Goal: Task Accomplishment & Management: Manage account settings

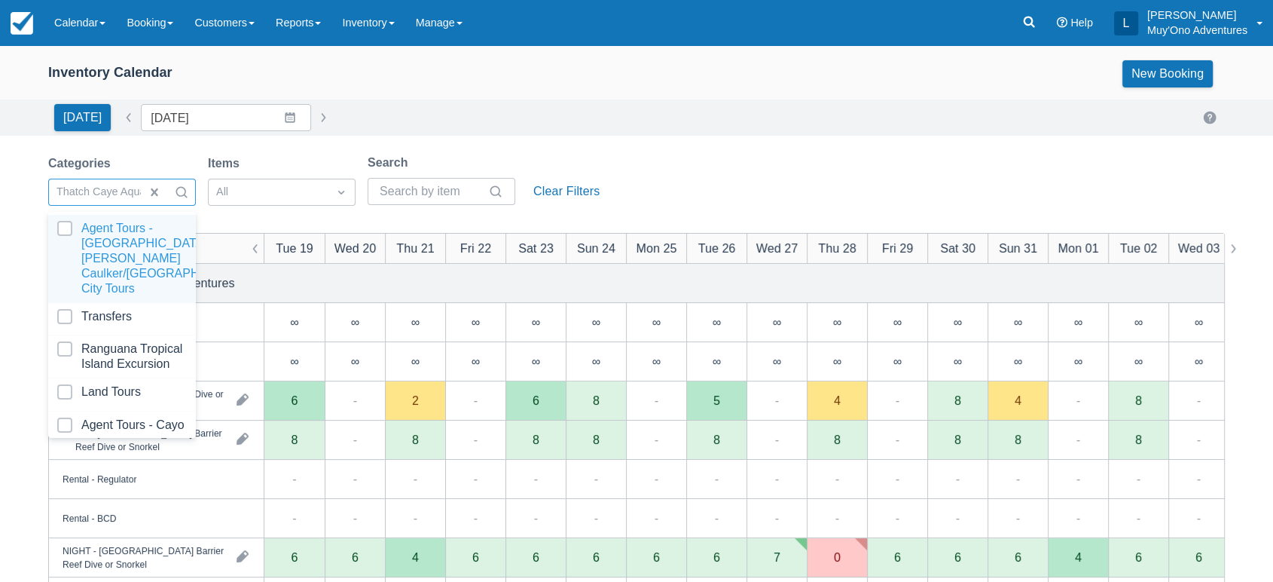
drag, startPoint x: 0, startPoint y: 0, endPoint x: 186, endPoint y: 202, distance: 274.6
click at [186, 202] on div at bounding box center [168, 192] width 54 height 24
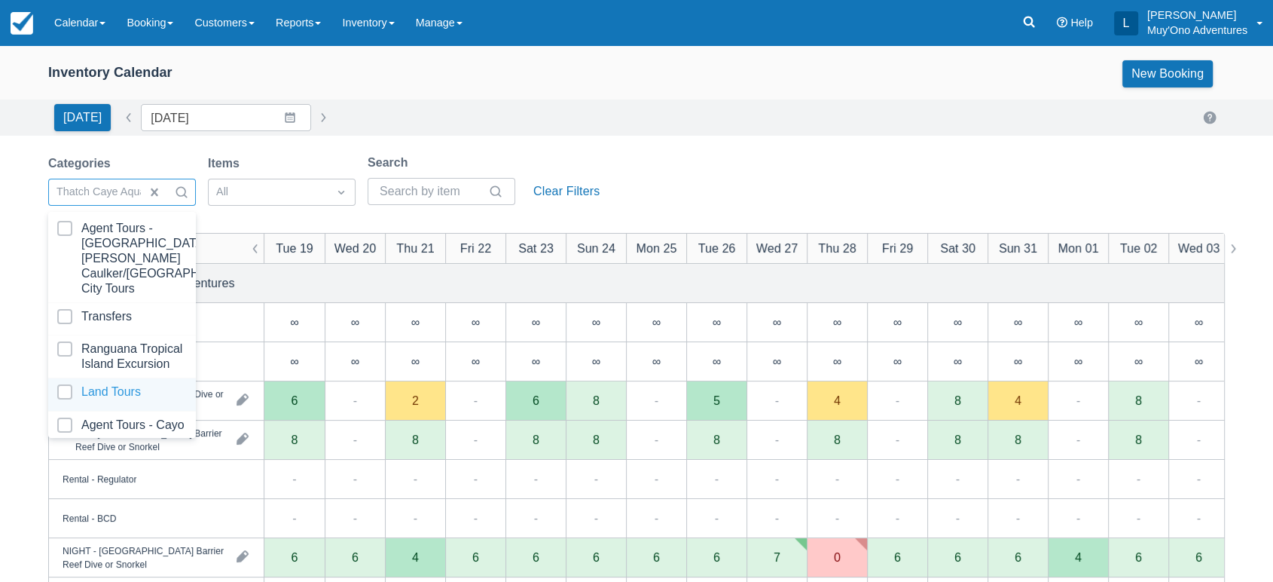
click at [82, 384] on div at bounding box center [122, 394] width 130 height 20
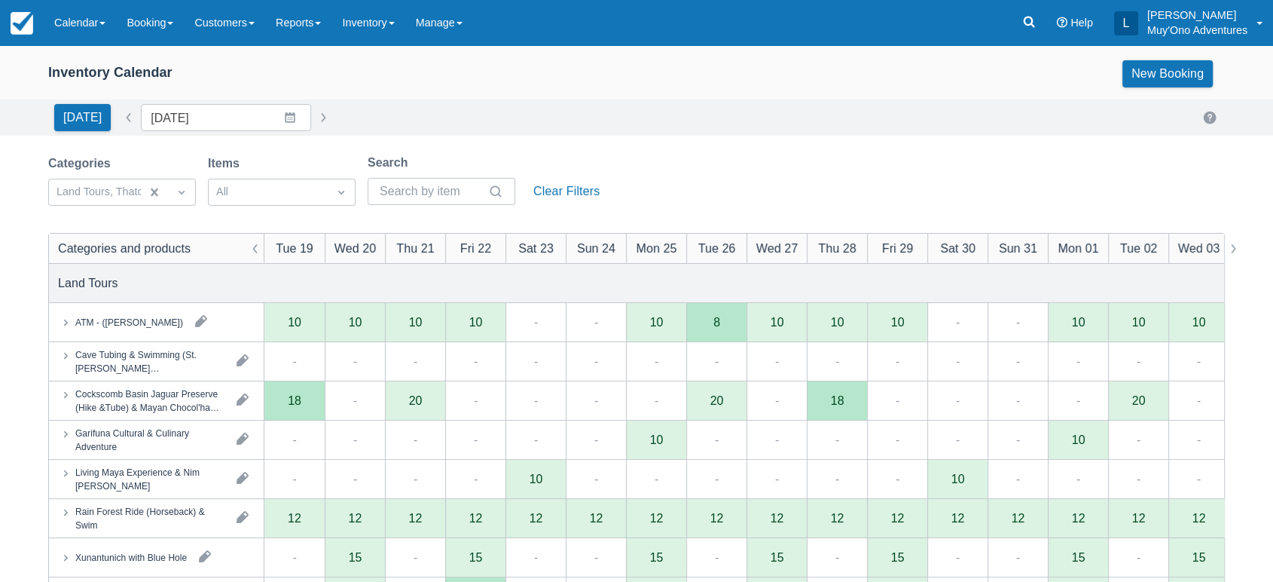
click at [494, 134] on div "Today Date 08/19/25 Navigate forward to interact with the calendar and select a…" at bounding box center [636, 117] width 1273 height 36
click at [223, 414] on div "Cockscomb Basin Jaguar Preserve (Hike &Tube) & Mayan Chocol'ha (Chocolate) Tour" at bounding box center [156, 400] width 215 height 38
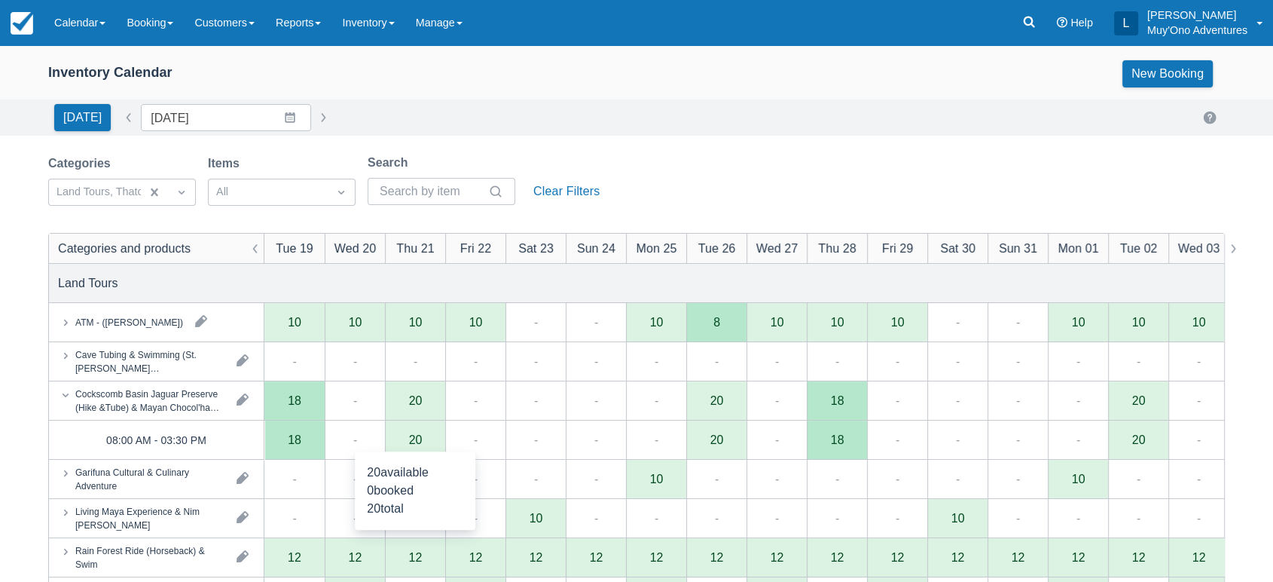
click at [414, 446] on div "20" at bounding box center [415, 439] width 60 height 39
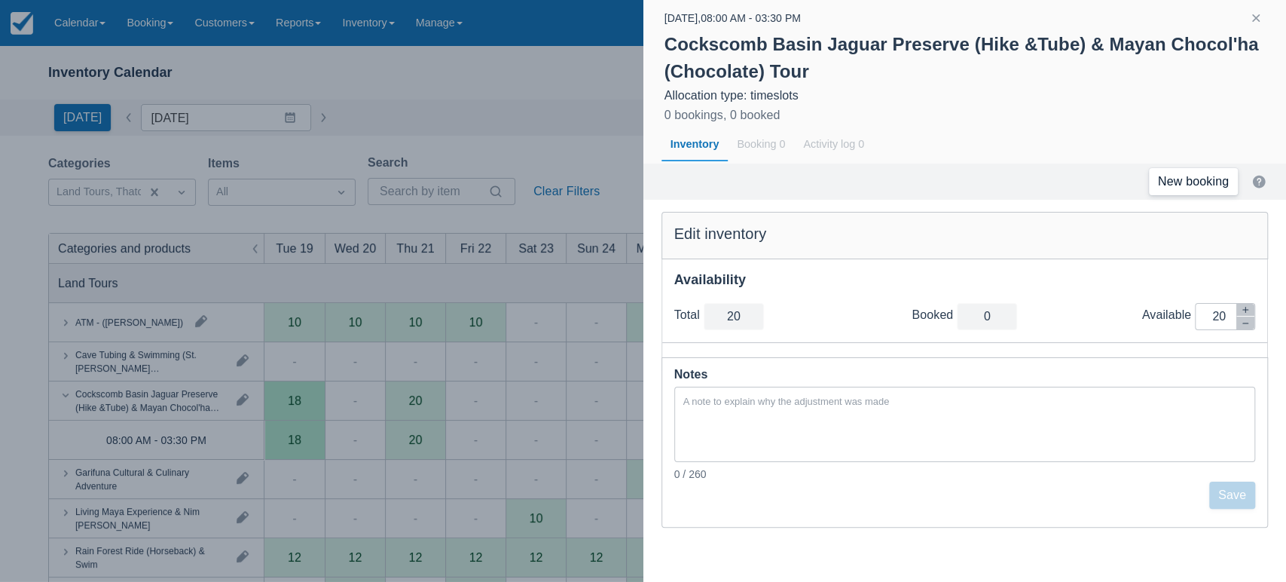
click at [1224, 184] on link "New booking" at bounding box center [1193, 181] width 89 height 27
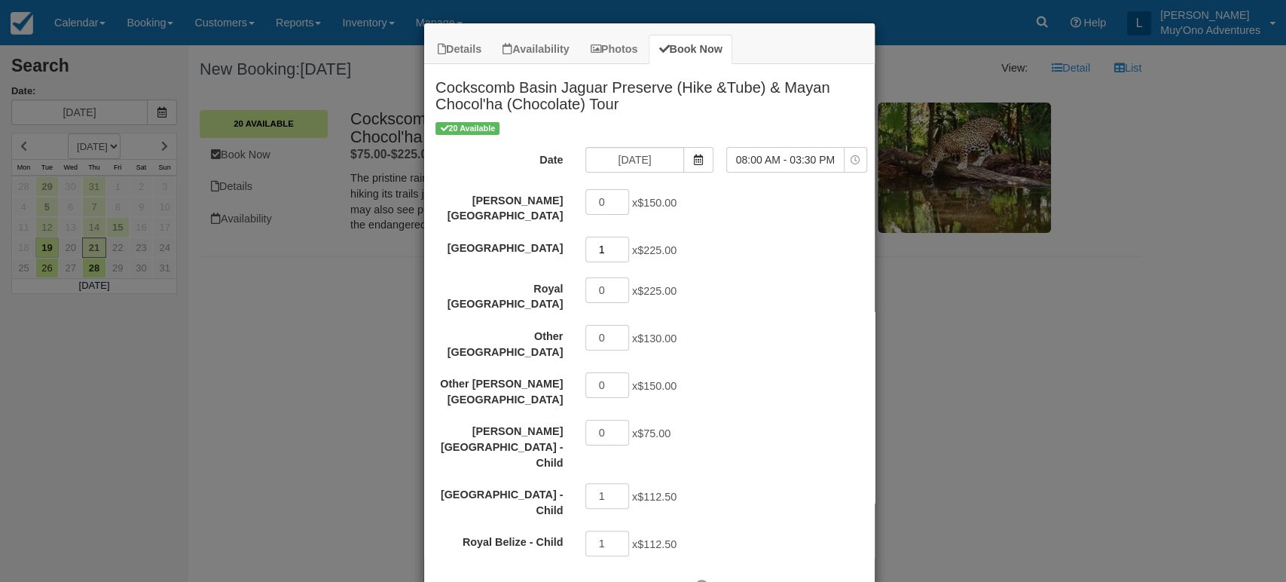
click at [615, 238] on input "1" at bounding box center [607, 250] width 44 height 26
type input "2"
click at [615, 238] on input "2" at bounding box center [607, 250] width 44 height 26
click at [615, 483] on input "1" at bounding box center [607, 496] width 44 height 26
type input "0"
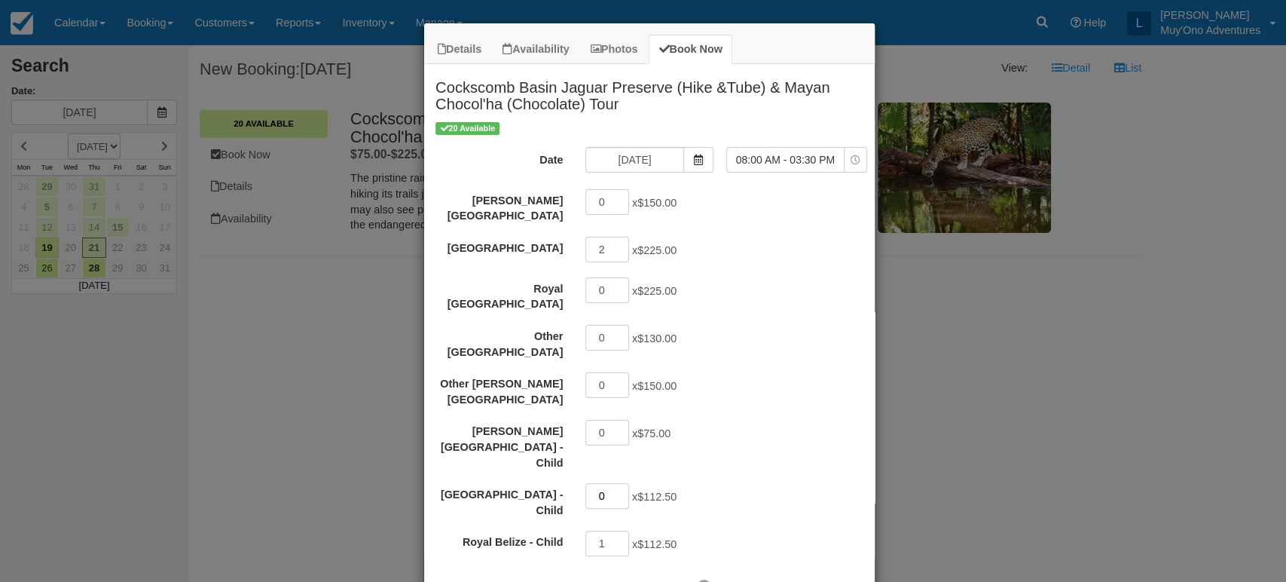
click at [618, 483] on input "0" at bounding box center [607, 496] width 44 height 26
type input "0"
click at [615, 530] on input "0" at bounding box center [607, 543] width 44 height 26
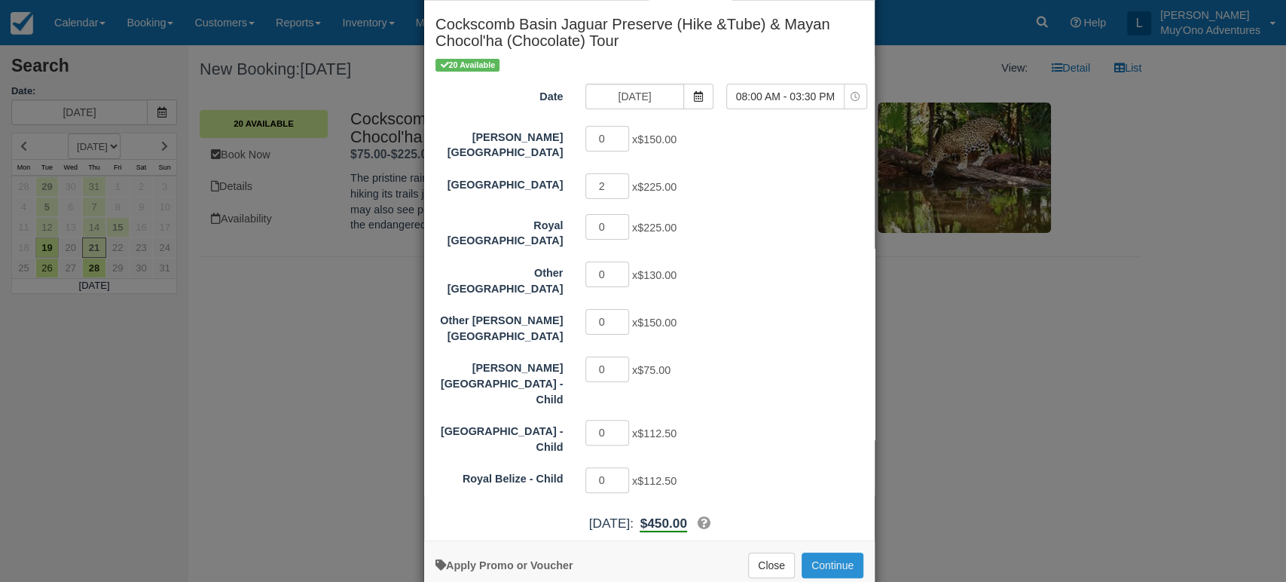
click at [812, 552] on button "Continue" at bounding box center [833, 565] width 62 height 26
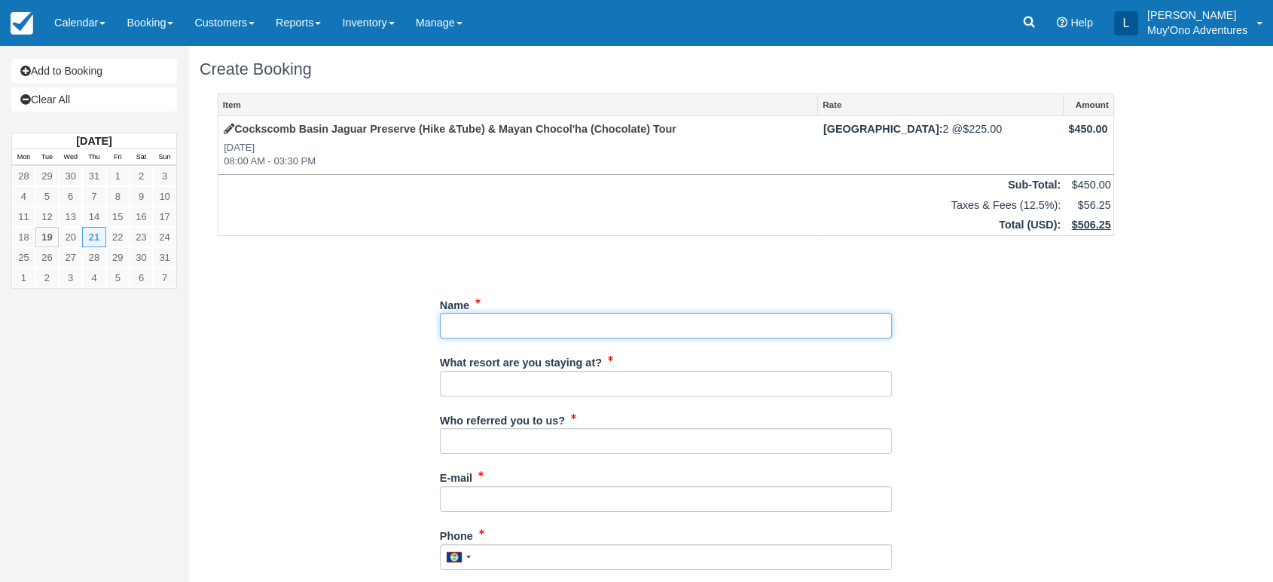
click at [468, 328] on input "Name" at bounding box center [666, 326] width 452 height 26
paste input "[PERSON_NAME]"
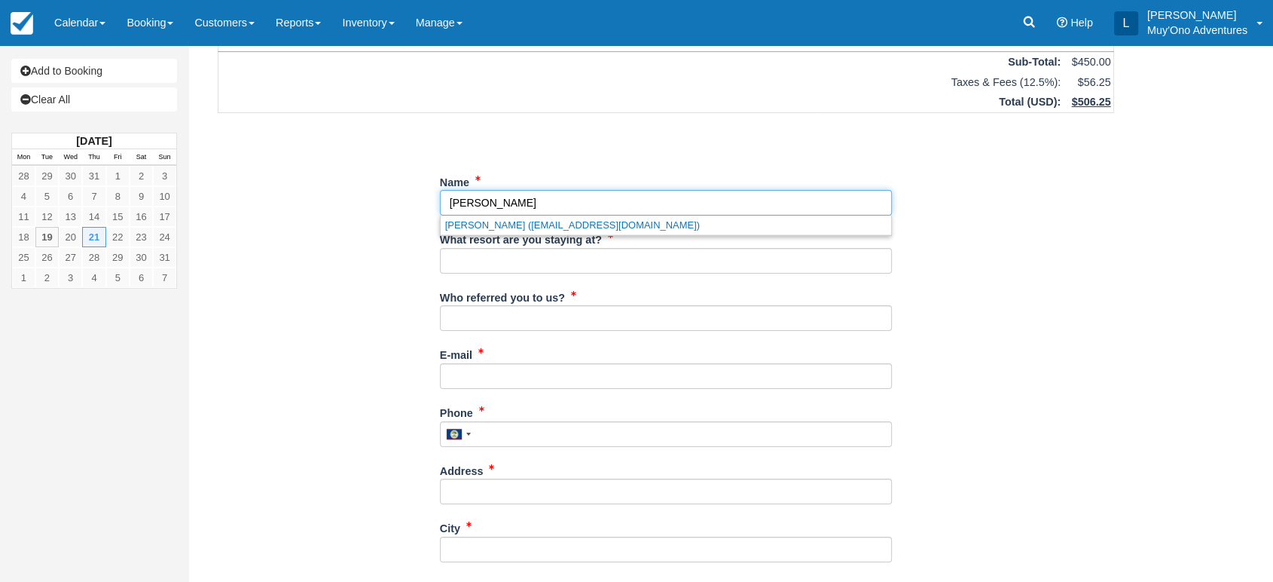
scroll to position [126, 0]
type input "[PERSON_NAME]"
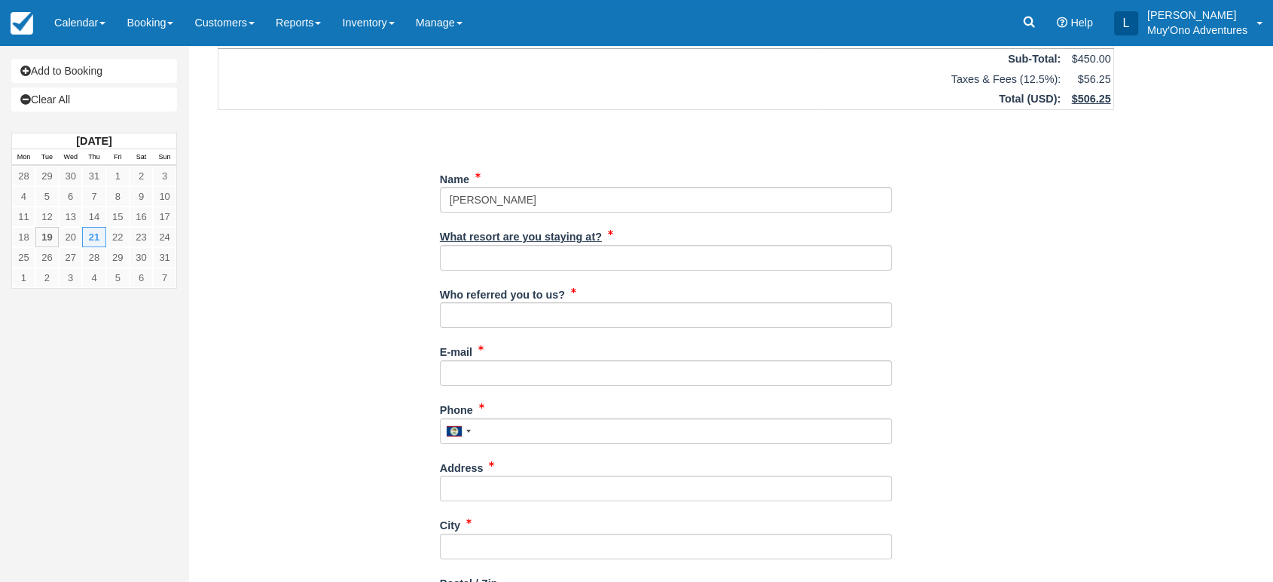
click at [522, 243] on label "What resort are you staying at?" at bounding box center [521, 234] width 162 height 21
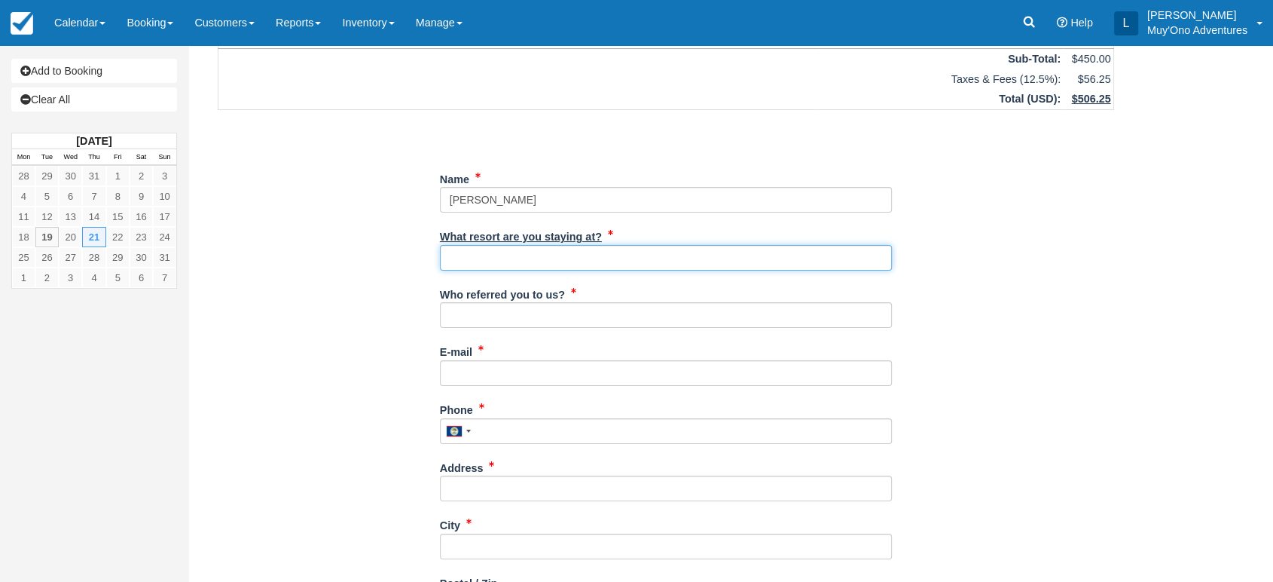
click at [522, 245] on input "What resort are you staying at?" at bounding box center [666, 258] width 452 height 26
click at [502, 260] on input "What resort are you staying at?" at bounding box center [666, 258] width 452 height 26
type input "Thatch Caye"
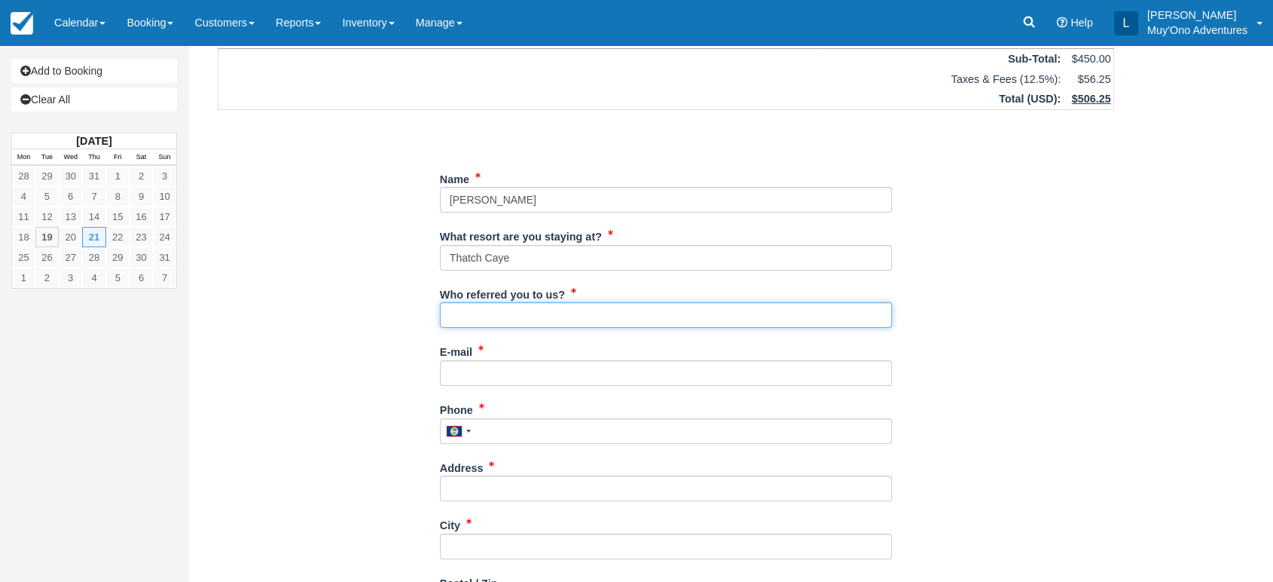
click at [524, 315] on input "Who referred you to us?" at bounding box center [666, 315] width 452 height 26
type input "LUIS"
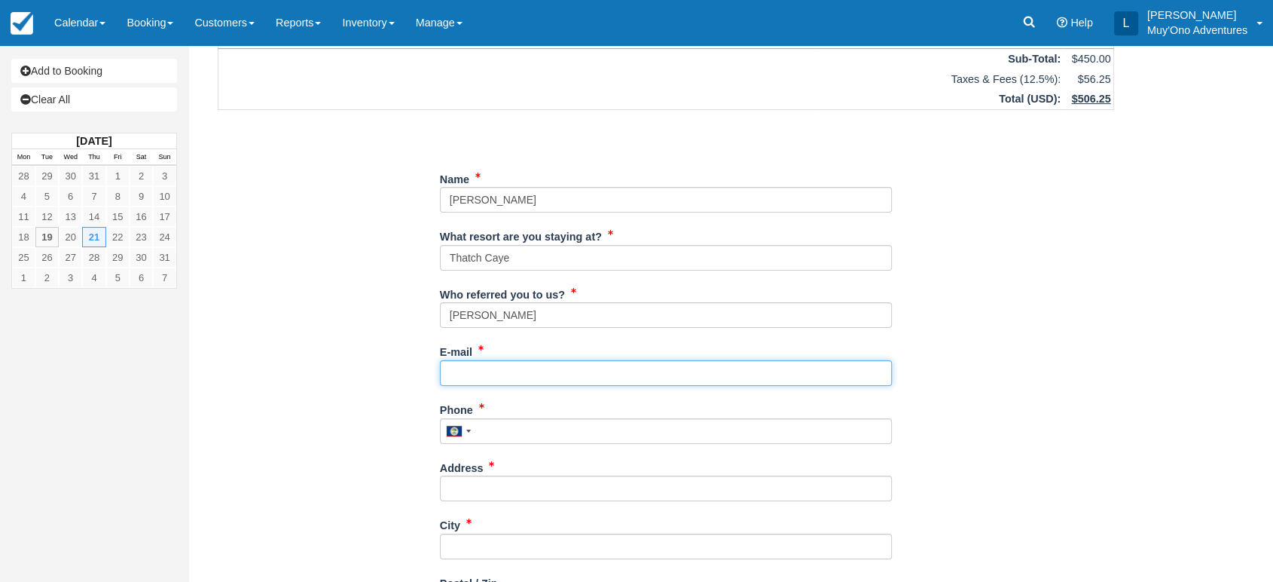
click at [461, 366] on input "E-mail" at bounding box center [666, 373] width 452 height 26
paste input "[EMAIL_ADDRESS][DOMAIN_NAME]"
type input "[EMAIL_ADDRESS][DOMAIN_NAME]"
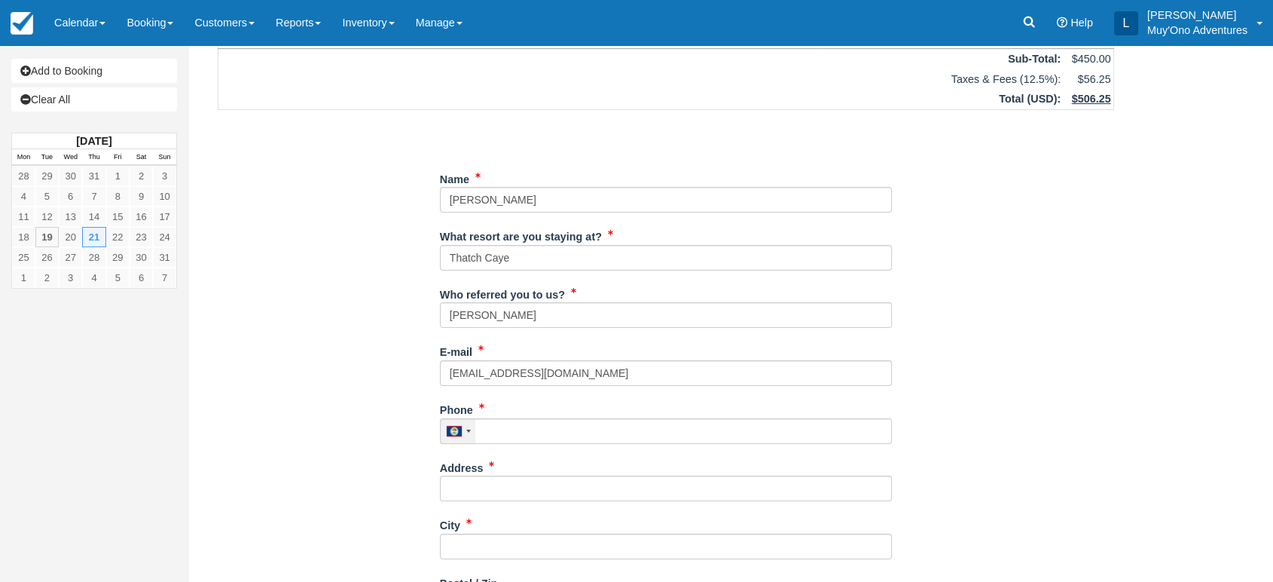
click at [466, 429] on div at bounding box center [468, 430] width 5 height 3
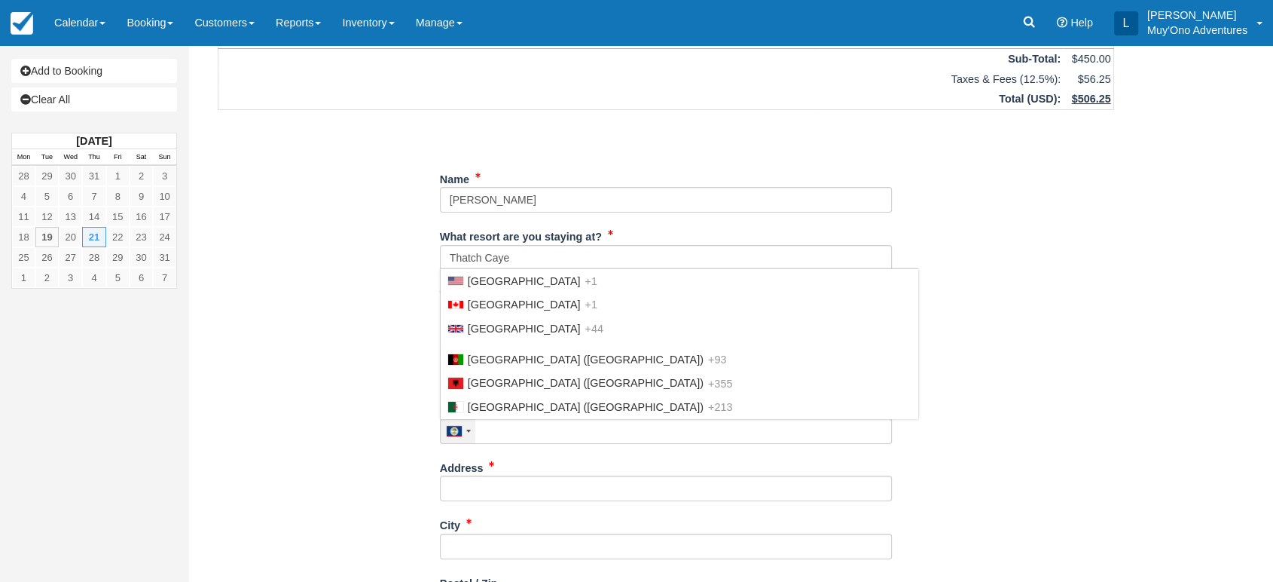
scroll to position [431, 0]
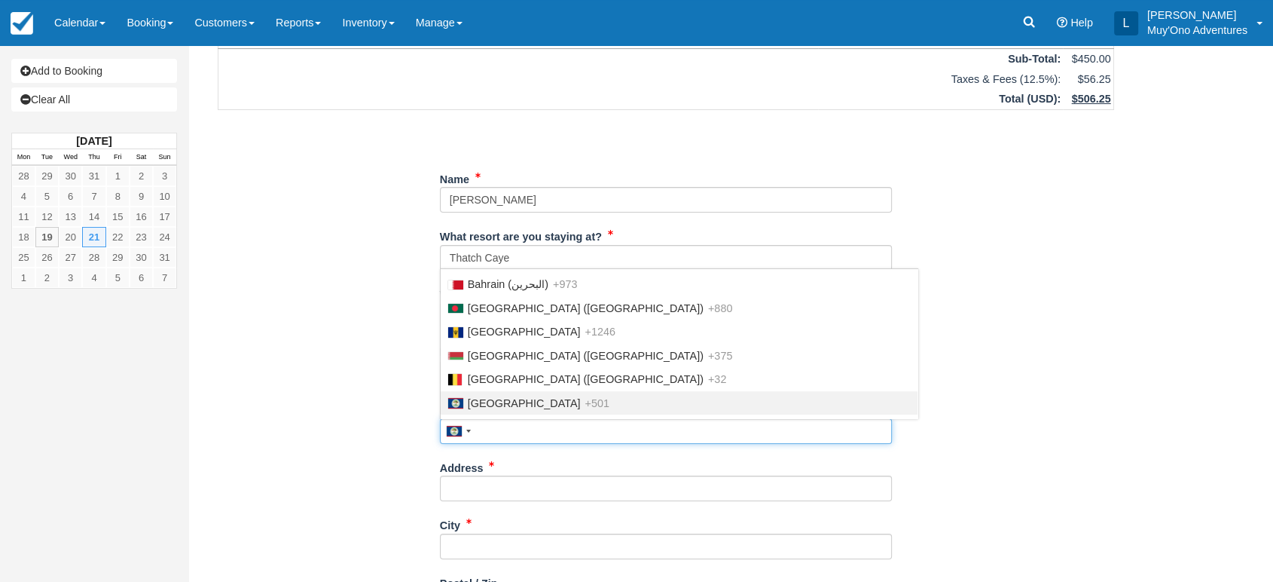
click at [497, 429] on input "Phone" at bounding box center [666, 431] width 452 height 26
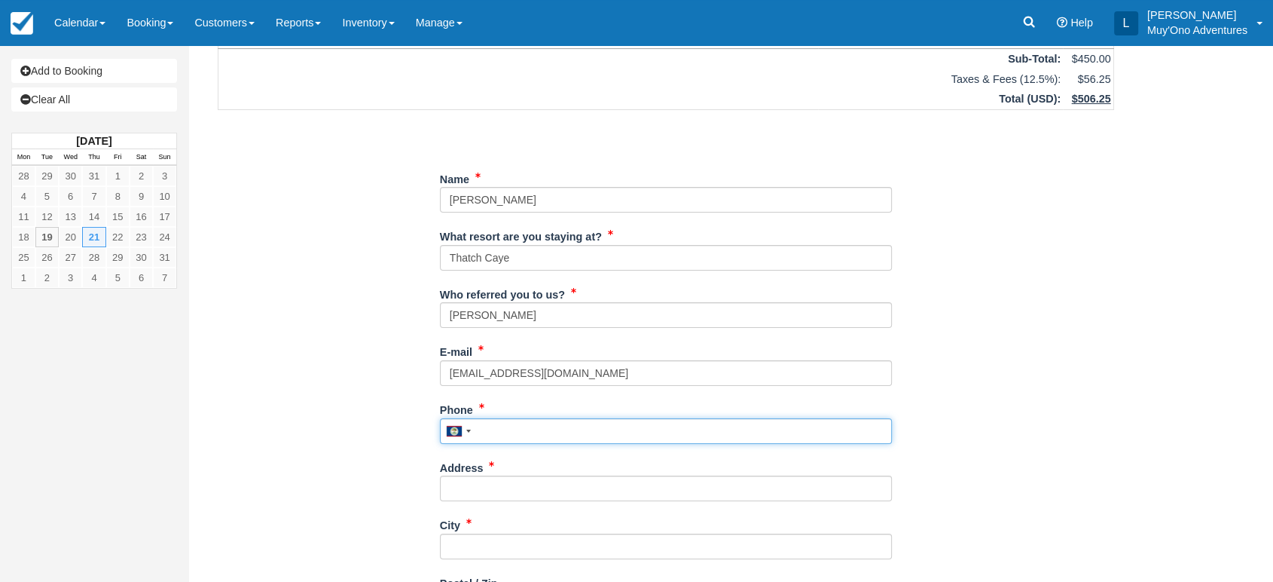
paste input "+1 2602738802"
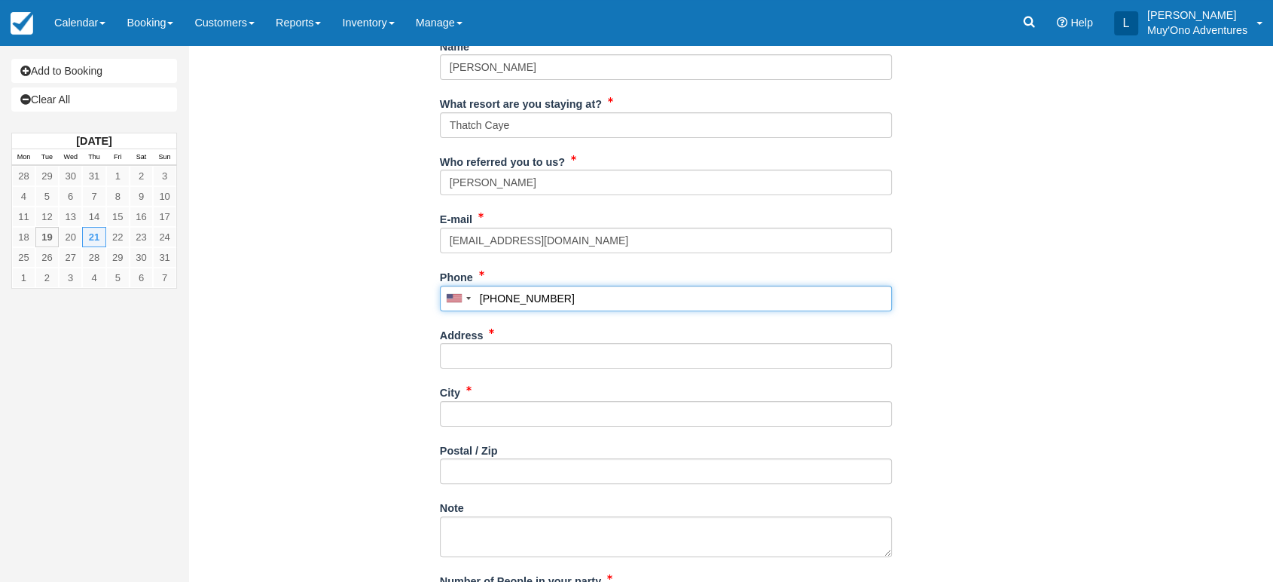
scroll to position [264, 0]
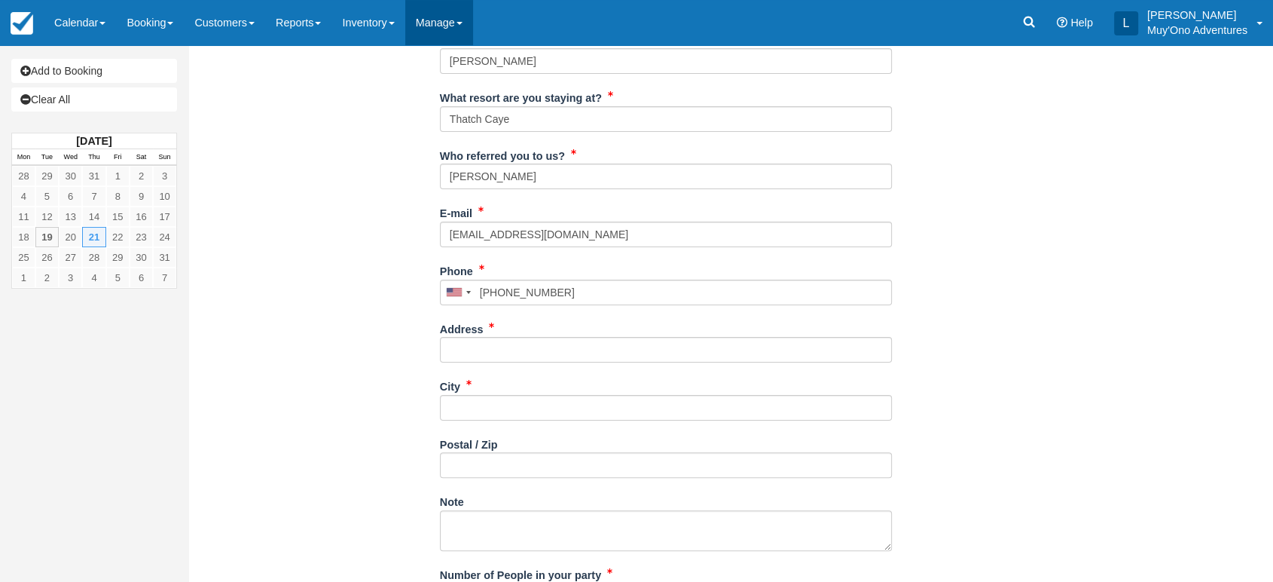
type input "(260) 273-8802"
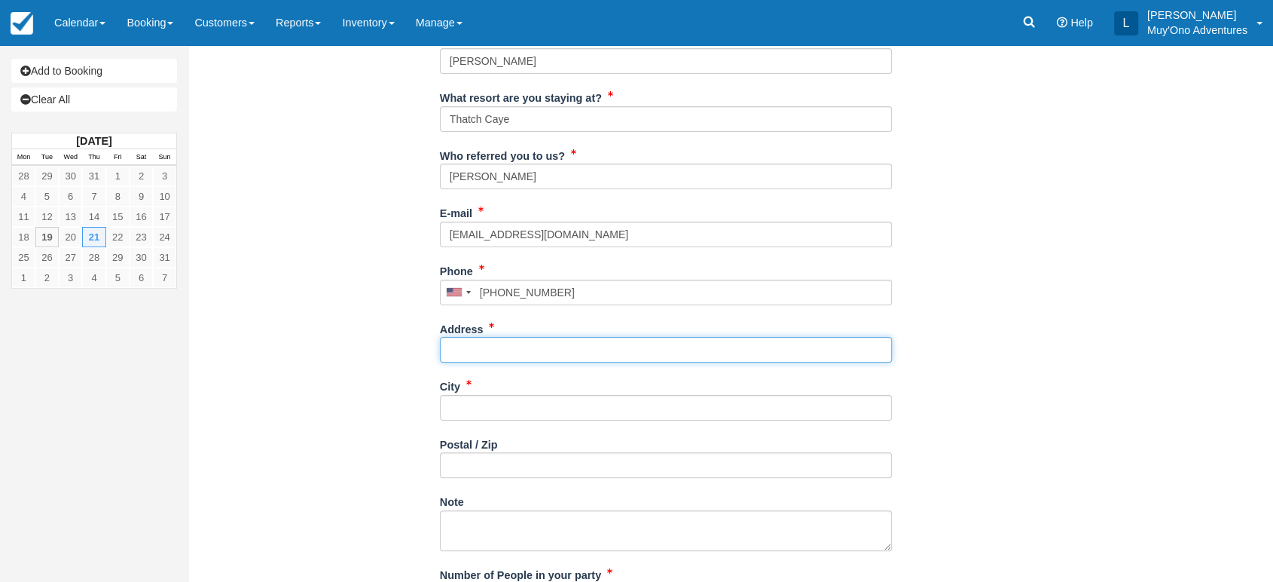
click at [510, 353] on input "Address" at bounding box center [666, 350] width 452 height 26
paste input "[STREET_ADDRESS]"
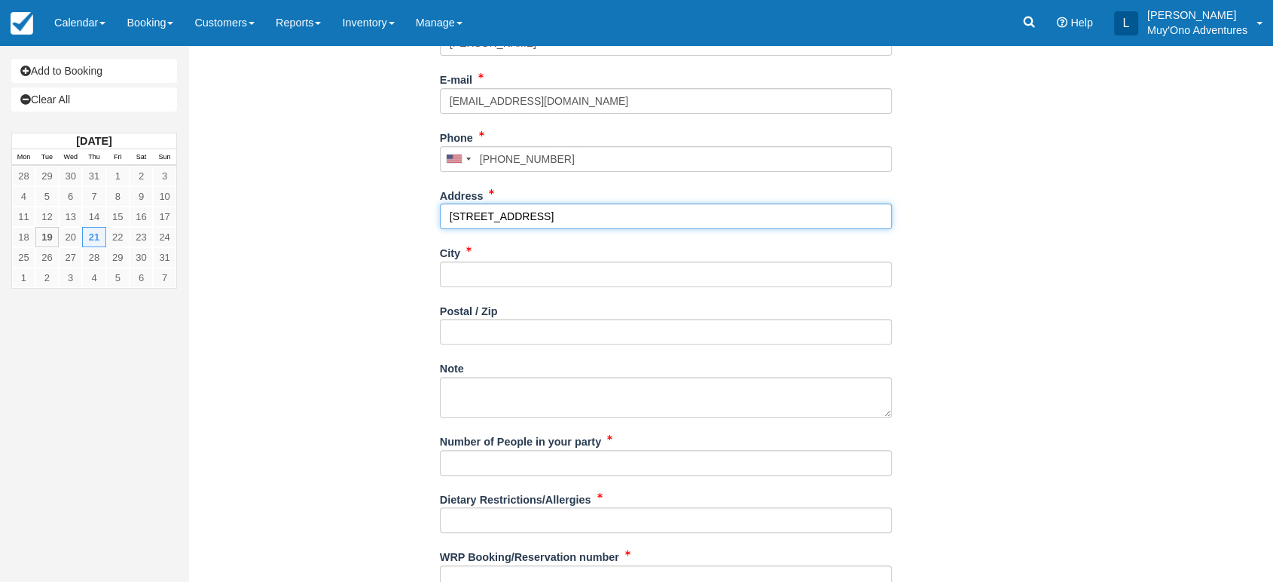
scroll to position [399, 0]
type input "[STREET_ADDRESS]"
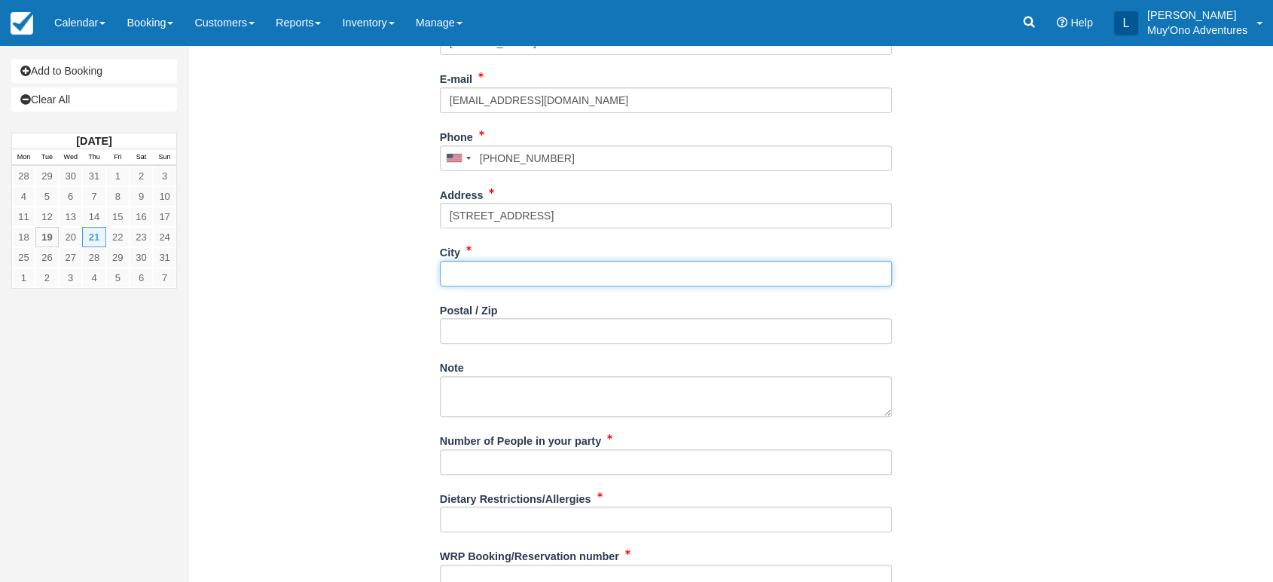
click at [471, 264] on input "City" at bounding box center [666, 274] width 452 height 26
paste input "Monument CO 80132 [GEOGRAPHIC_DATA]"
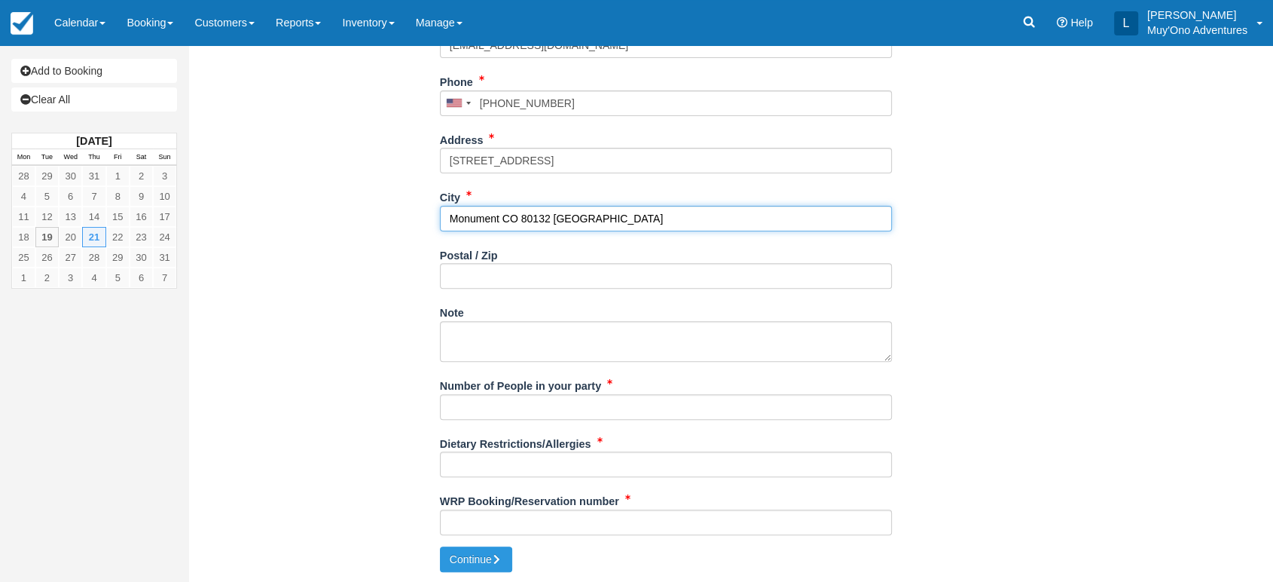
type input "Monument CO 80132 [GEOGRAPHIC_DATA]"
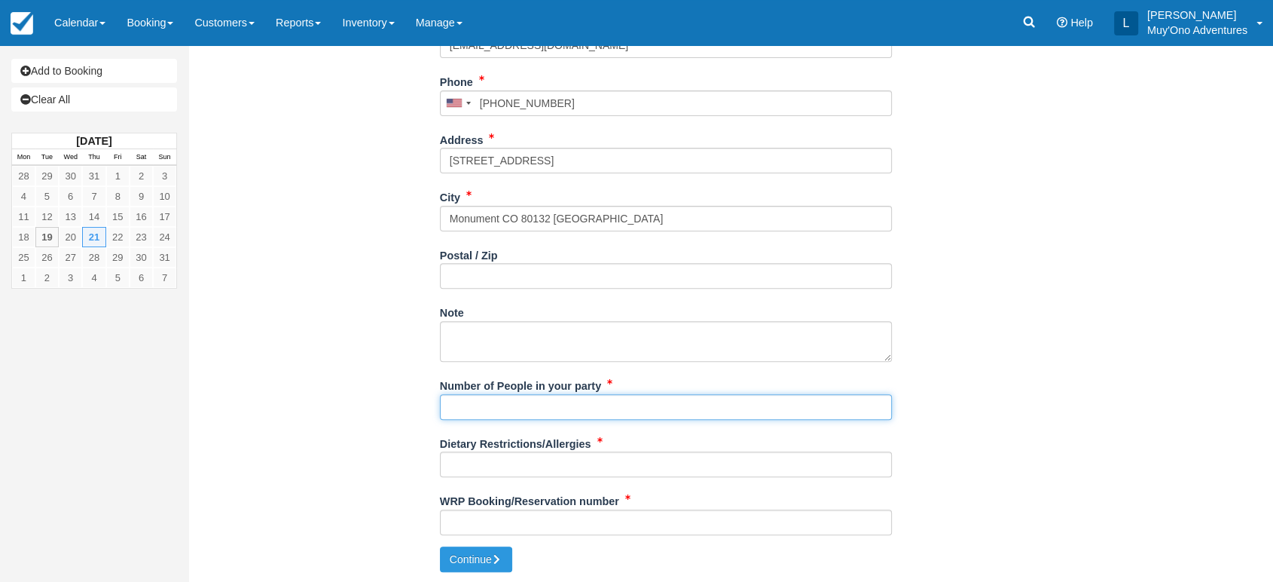
click at [468, 409] on input "Number of People in your party" at bounding box center [666, 407] width 452 height 26
type input "2"
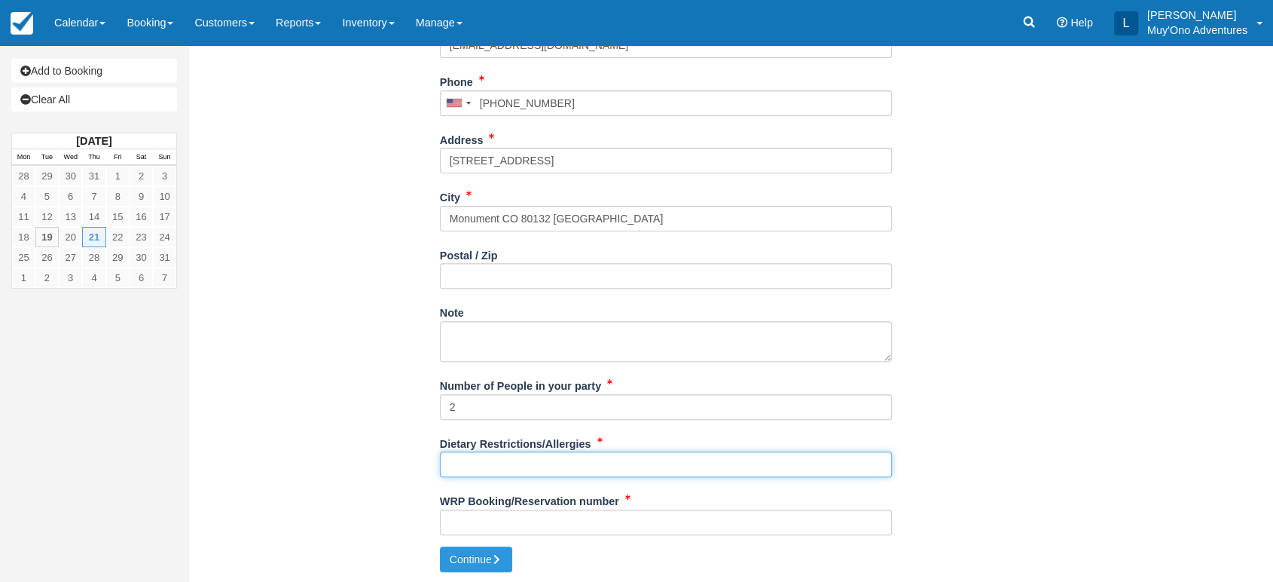
click at [458, 470] on input "Dietary Restrictions/Allergies" at bounding box center [666, 464] width 452 height 26
type input "sonja is vegan"
click at [471, 533] on div "WRP Booking/Reservation number" at bounding box center [666, 517] width 452 height 58
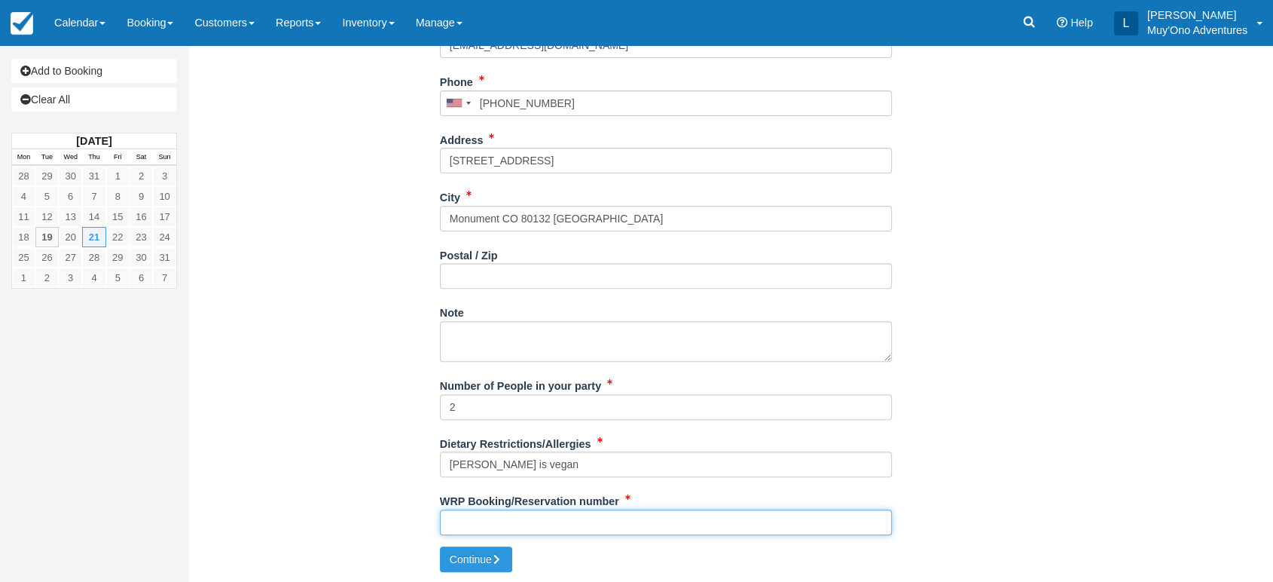
click at [478, 521] on input "WRP Booking/Reservation number" at bounding box center [666, 522] width 452 height 26
click at [458, 520] on input "WRP Booking/Reservation number" at bounding box center [666, 522] width 452 height 26
paste input "BB25040817093150"
type input "BB25040817093150"
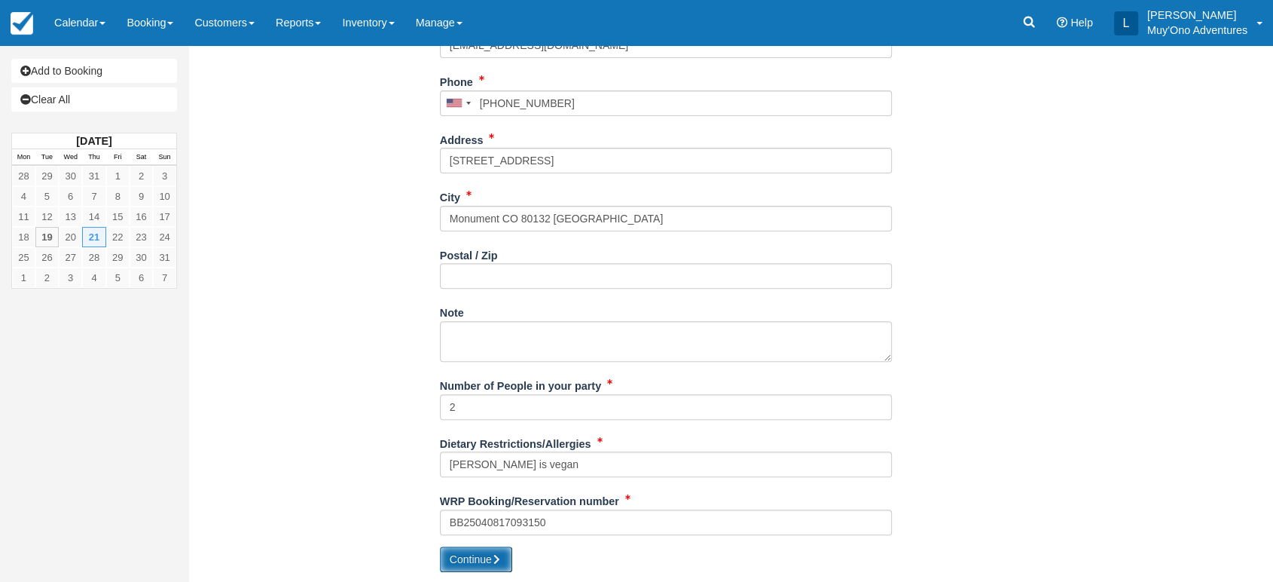
click at [476, 561] on button "Continue" at bounding box center [476, 559] width 72 height 26
type input "+12602738802"
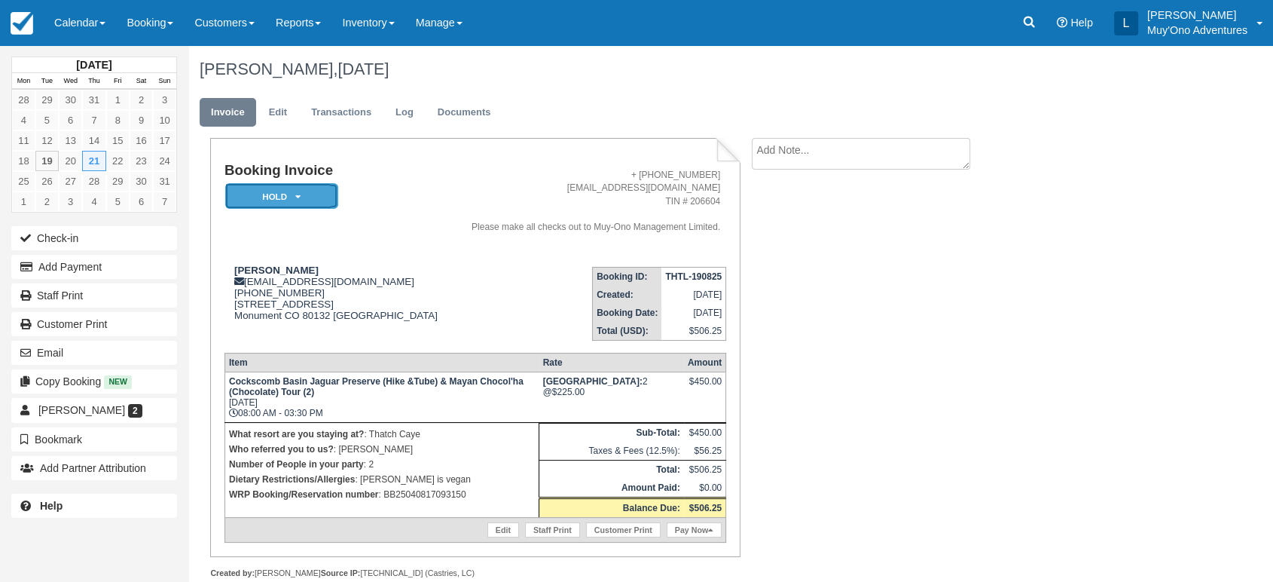
click at [310, 203] on em "HOLD" at bounding box center [281, 196] width 113 height 26
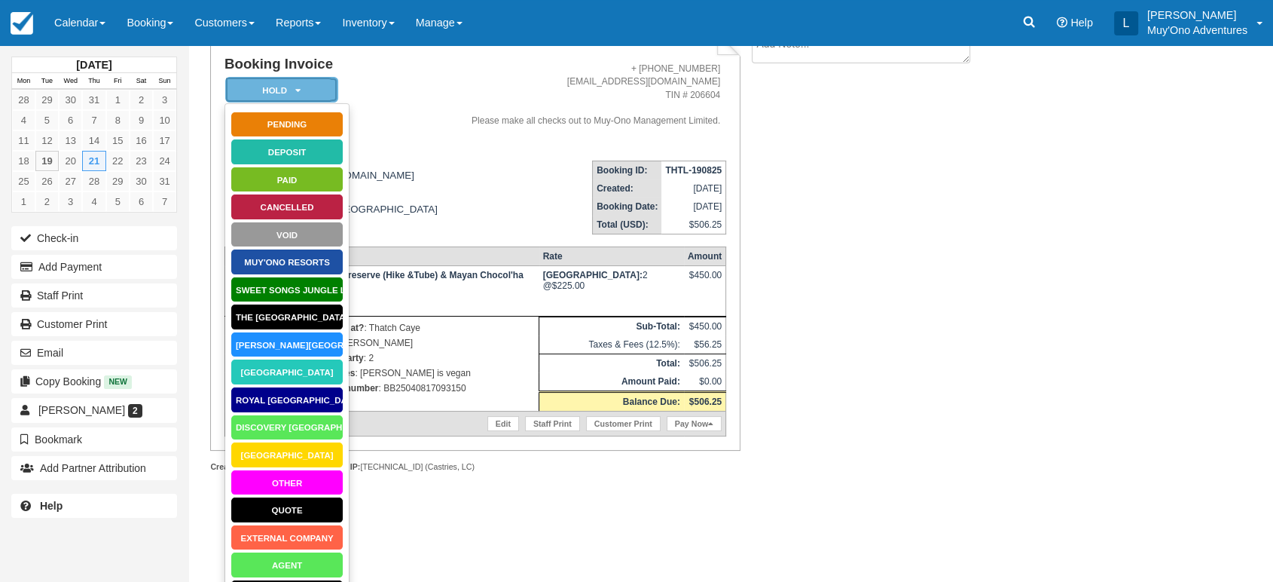
scroll to position [110, 0]
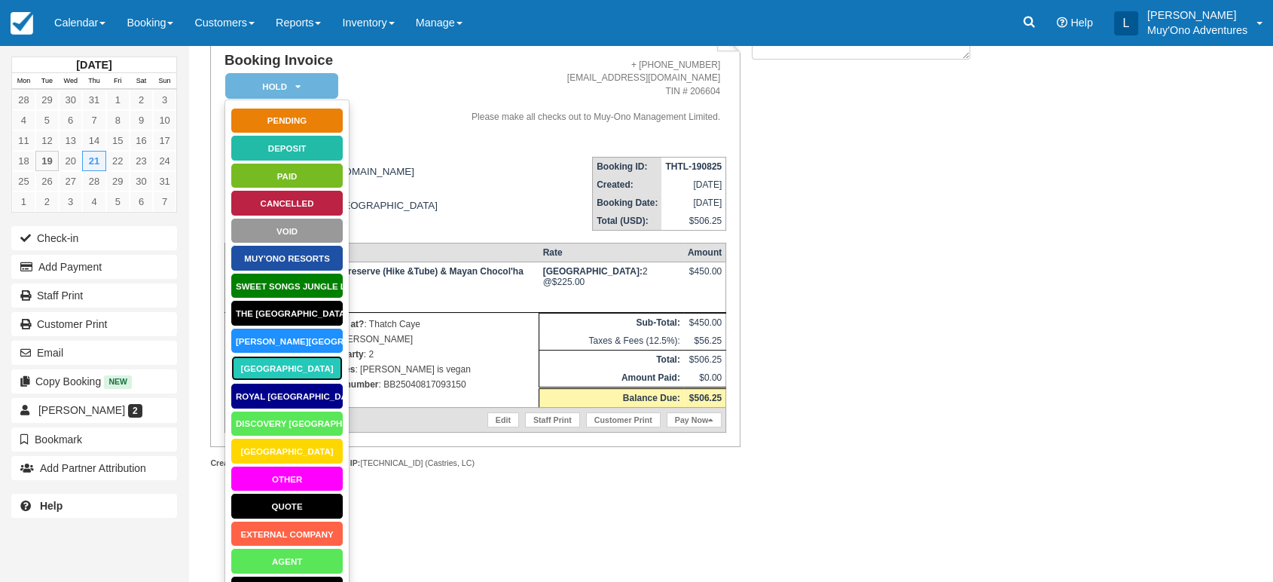
click at [295, 362] on link "[GEOGRAPHIC_DATA]" at bounding box center [287, 368] width 113 height 26
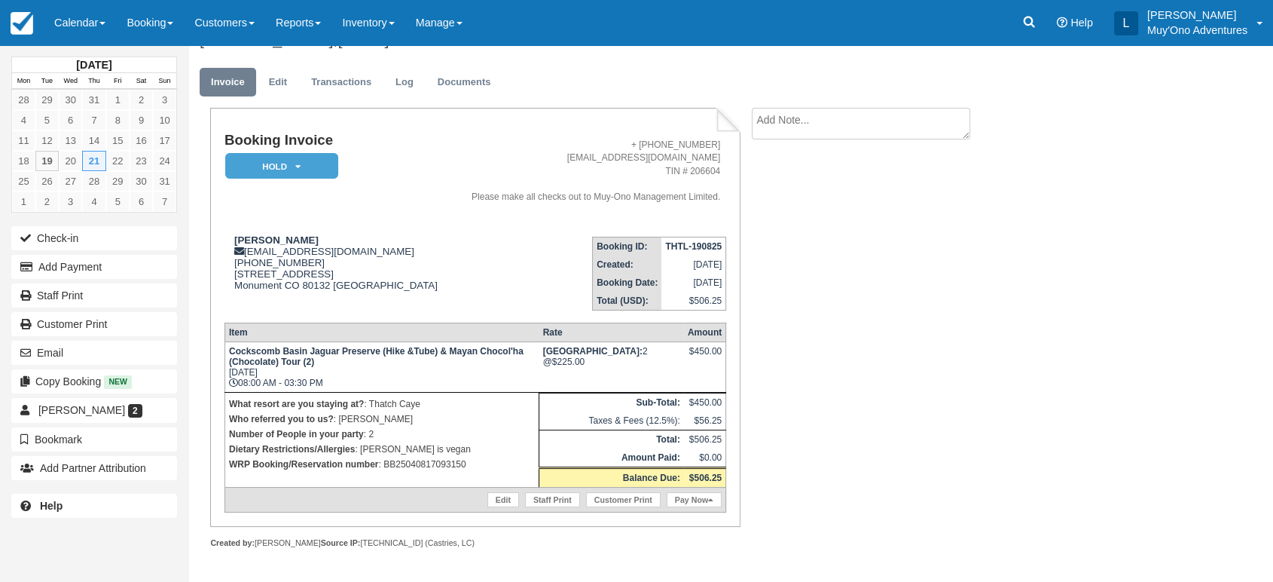
scroll to position [24, 0]
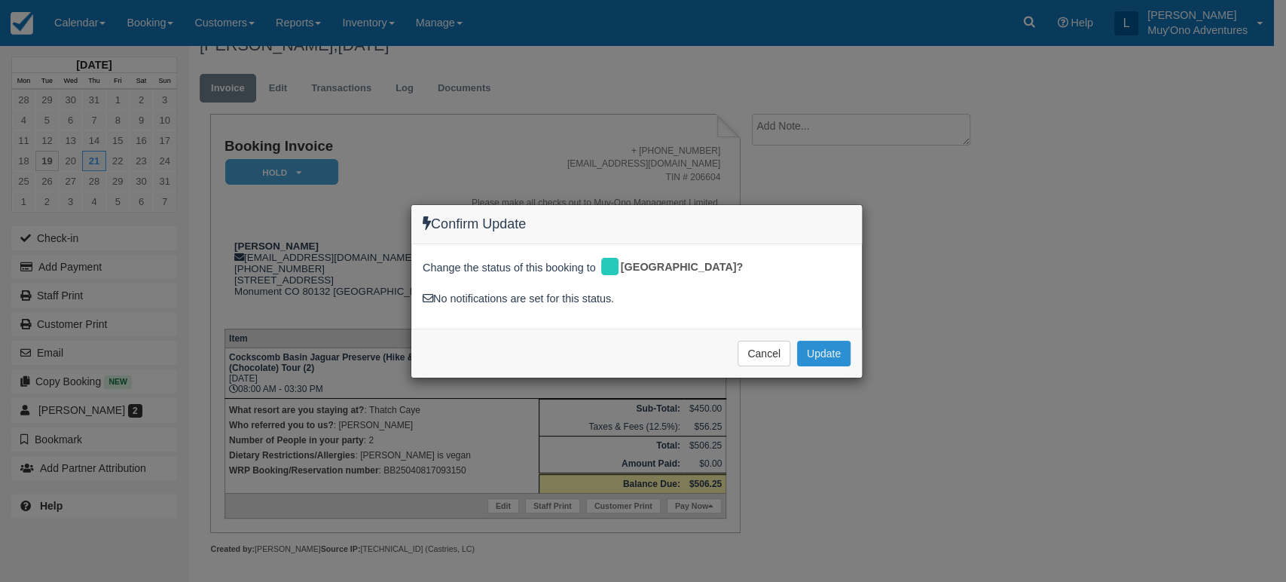
click at [822, 348] on button "Update" at bounding box center [823, 354] width 53 height 26
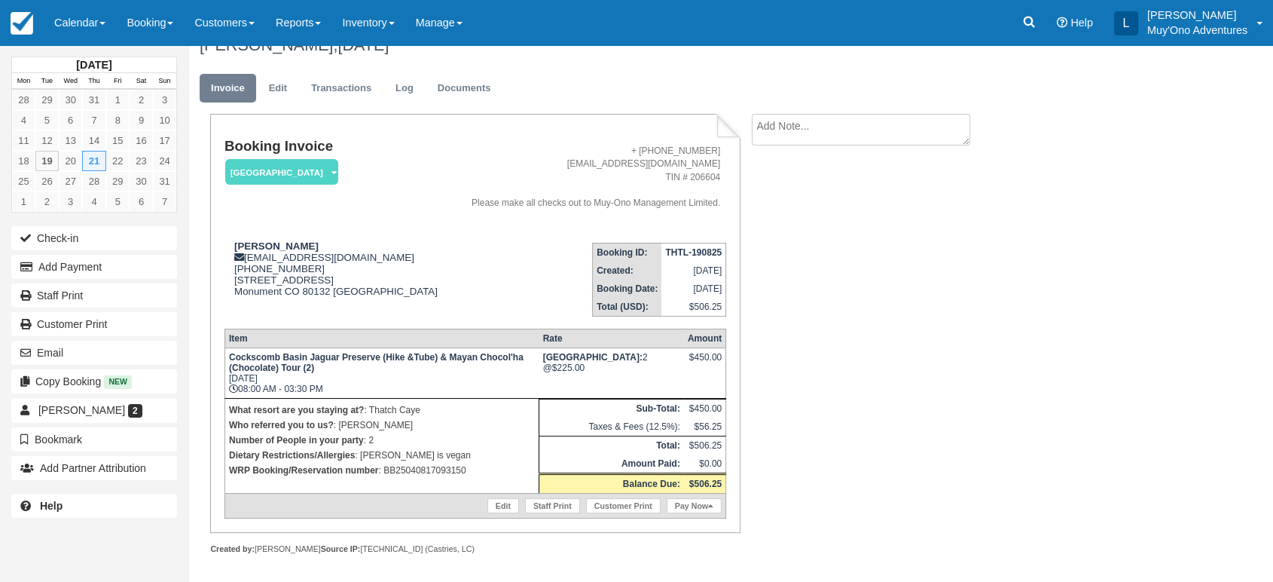
click at [705, 252] on strong "THTL-190825" at bounding box center [693, 252] width 57 height 11
copy tbody "THTL-190825"
click at [265, 92] on link "Edit" at bounding box center [278, 88] width 41 height 29
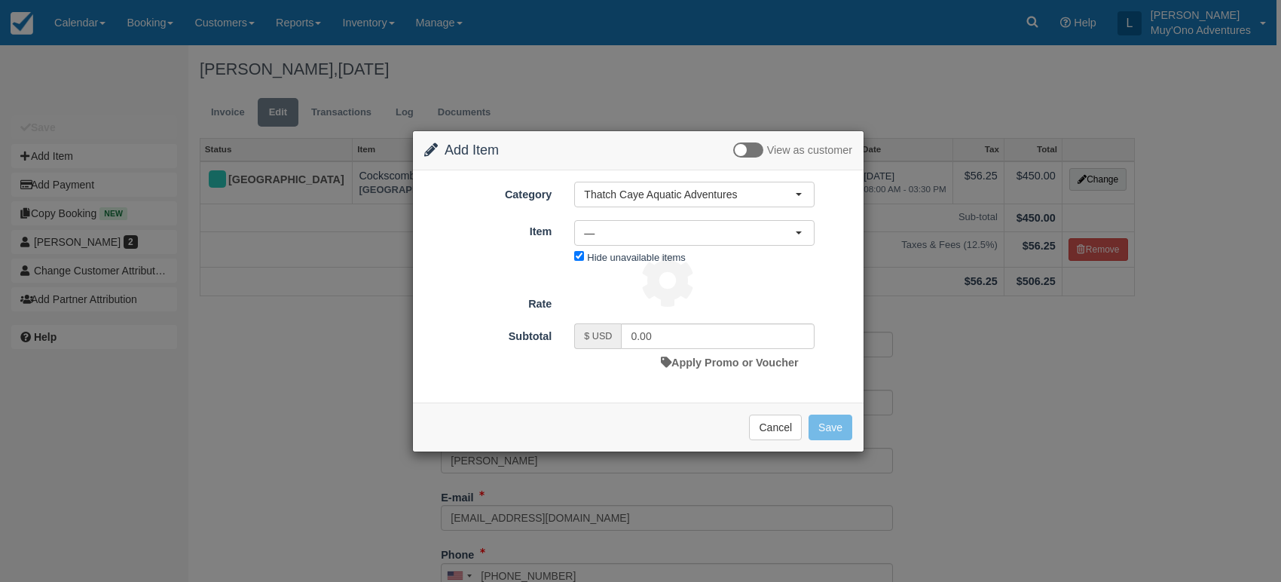
select select "64"
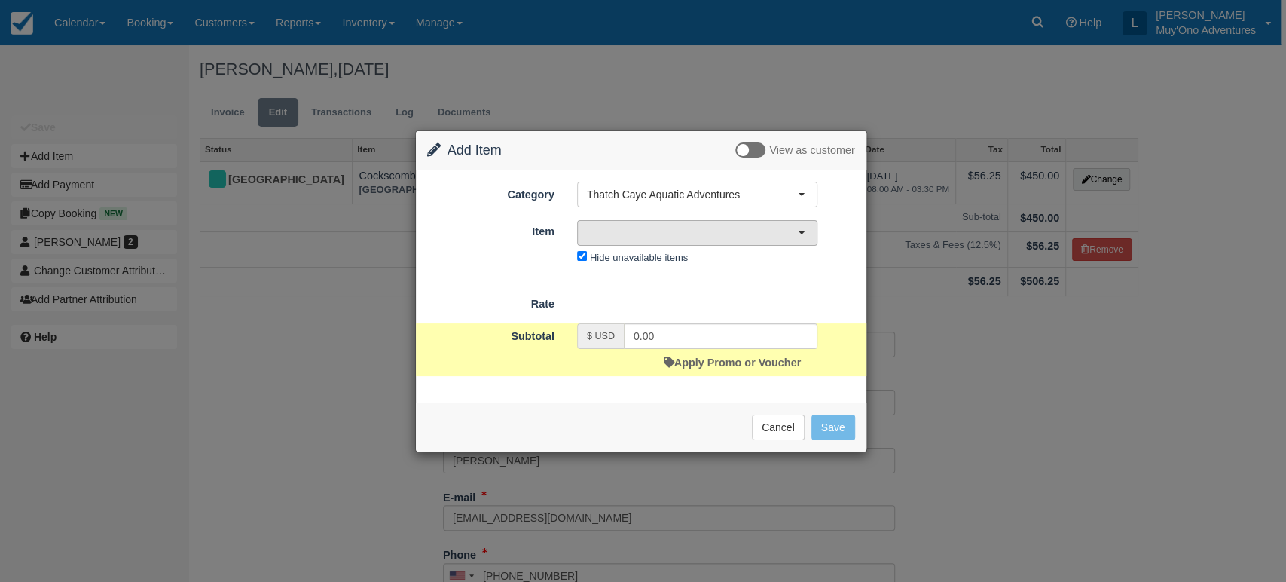
click at [802, 229] on button "—" at bounding box center [697, 233] width 240 height 26
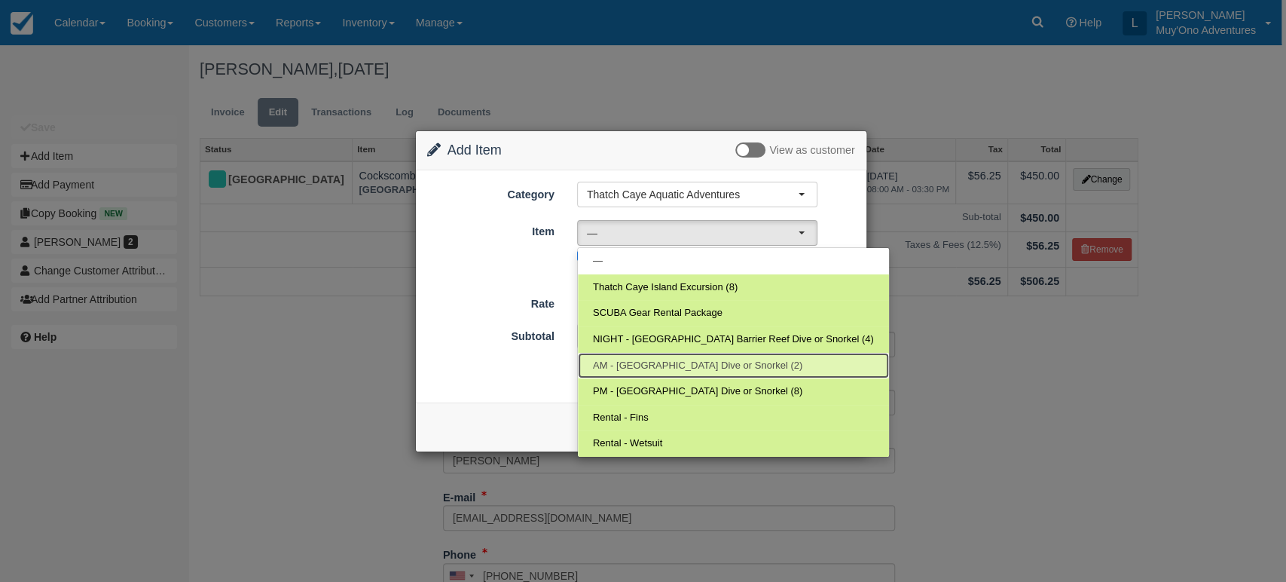
click at [693, 365] on span "AM - [GEOGRAPHIC_DATA] Dive or Snorkel (2)" at bounding box center [697, 366] width 209 height 14
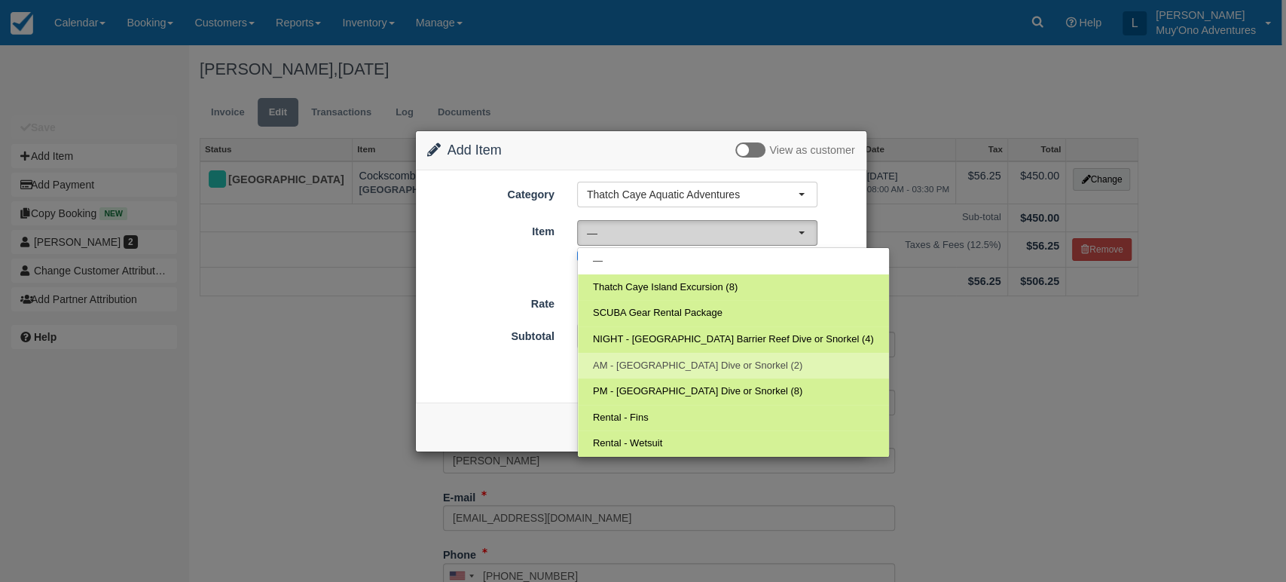
select select "294"
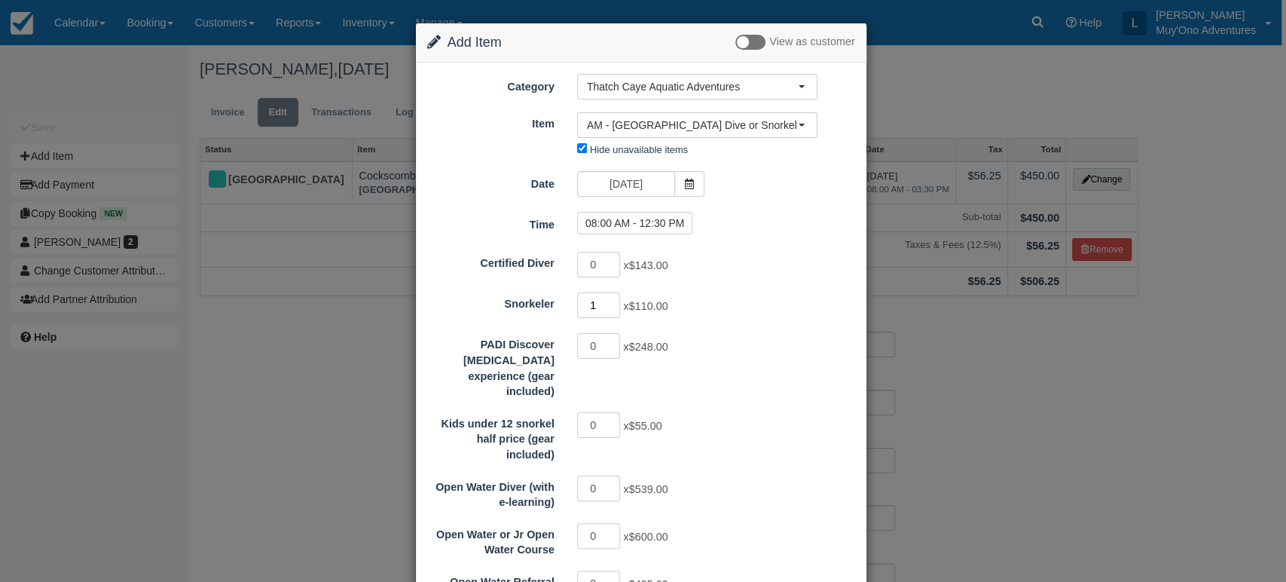
click at [613, 302] on input "1" at bounding box center [599, 305] width 44 height 26
type input "2"
click at [613, 302] on input "2" at bounding box center [599, 305] width 44 height 26
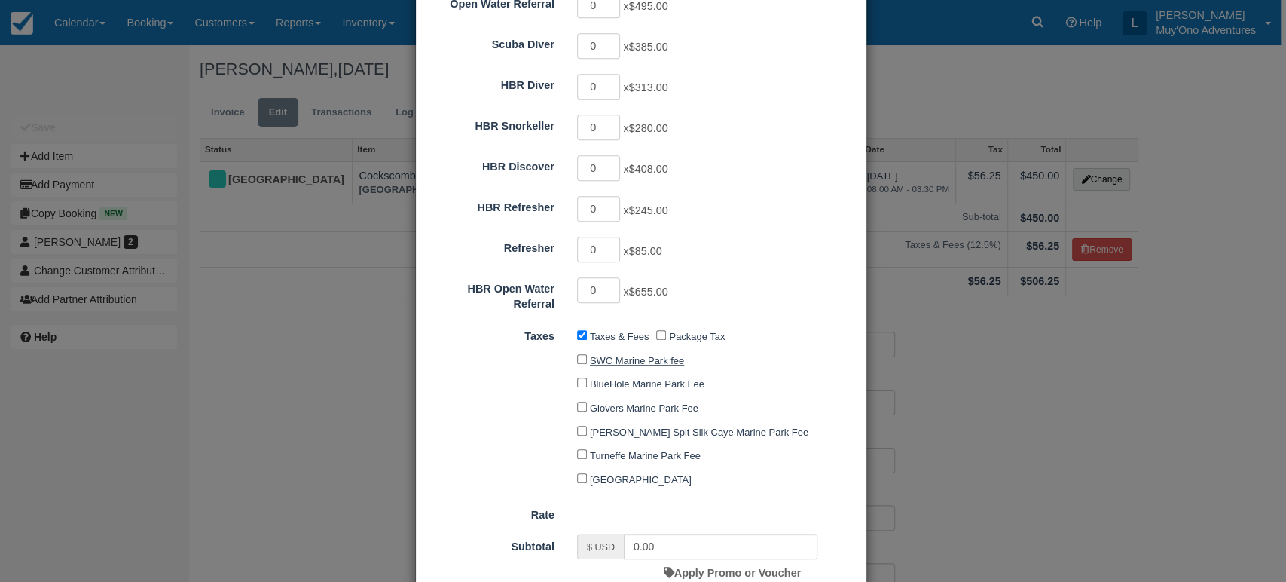
type input "220.00"
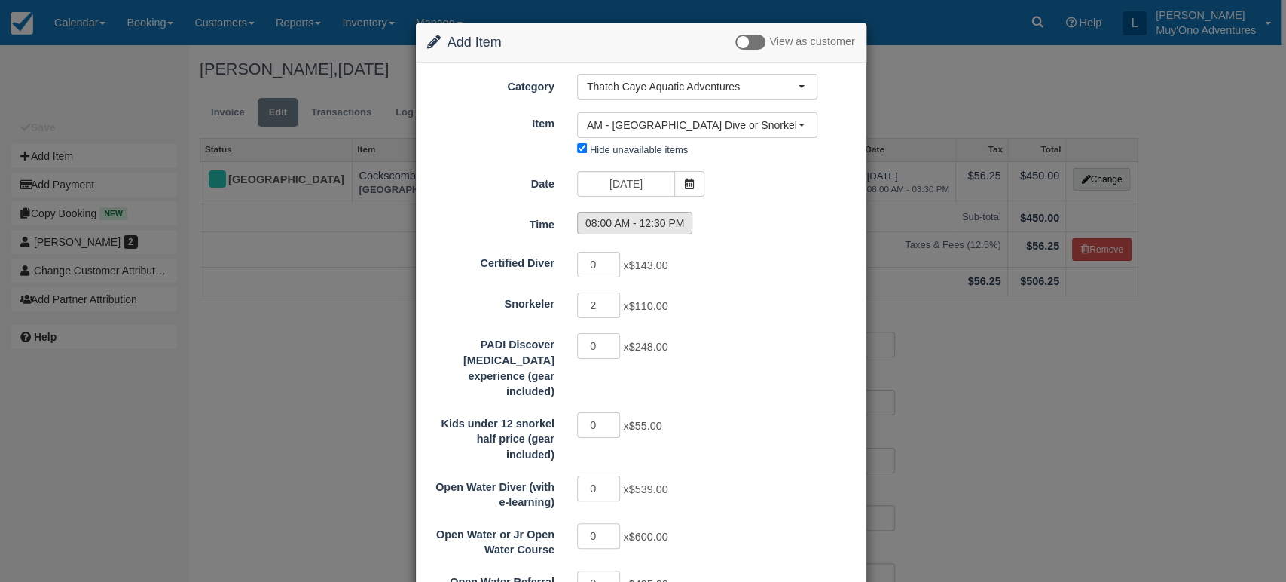
click at [641, 220] on label "08:00 AM - 12:30 PM" at bounding box center [635, 223] width 116 height 23
radio input "true"
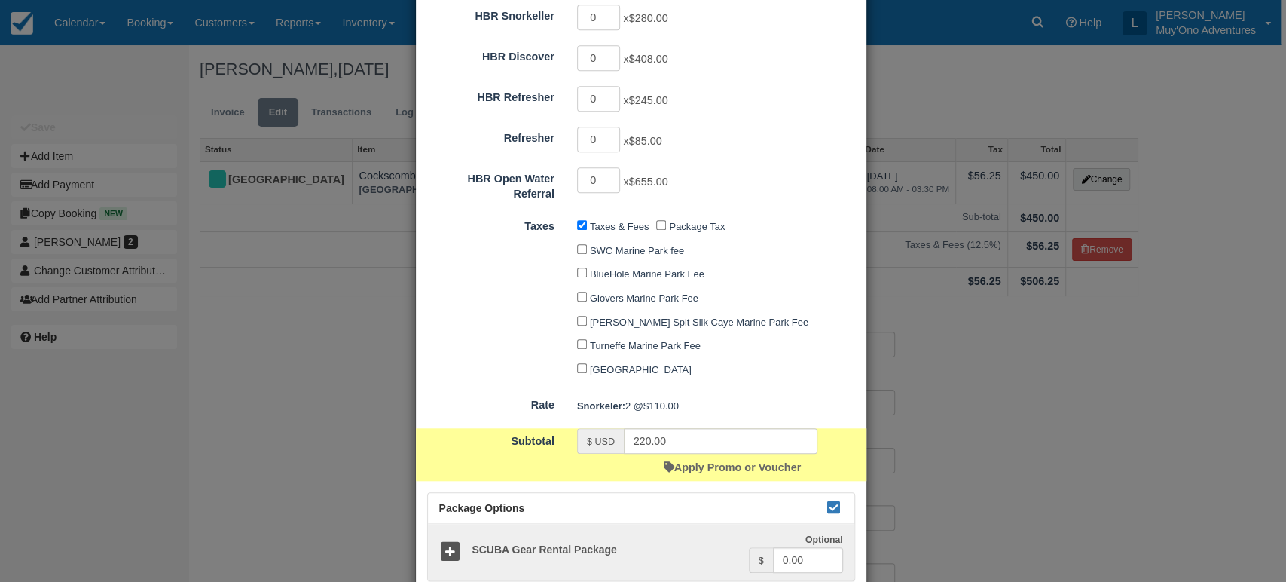
scroll to position [773, 0]
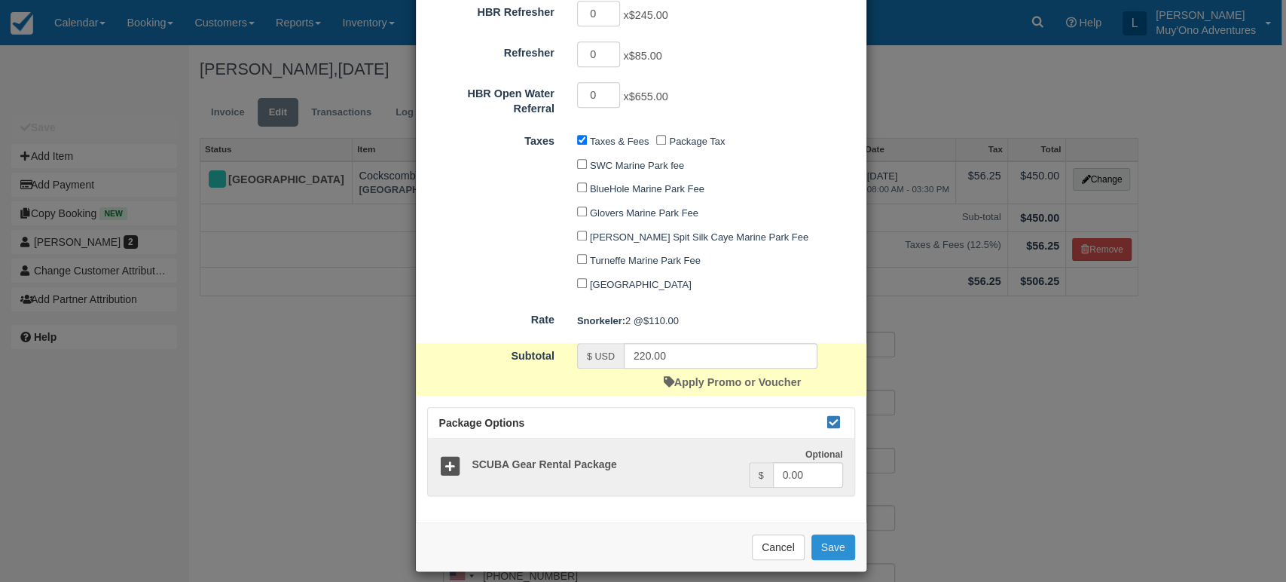
click at [821, 534] on button "Save" at bounding box center [834, 547] width 44 height 26
checkbox input "false"
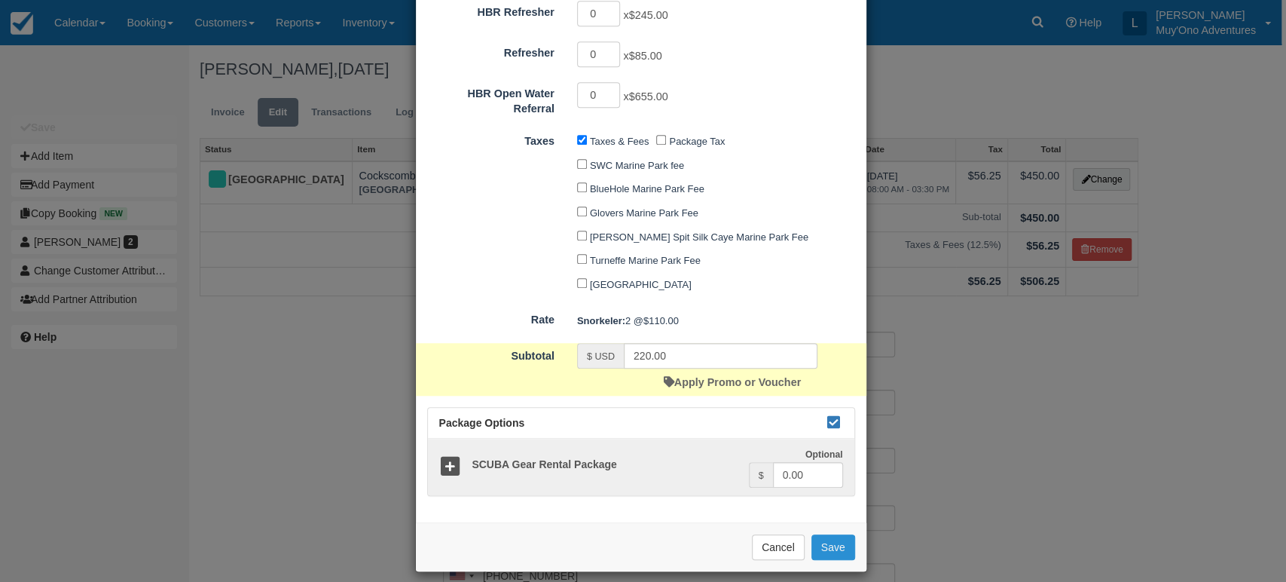
checkbox input "false"
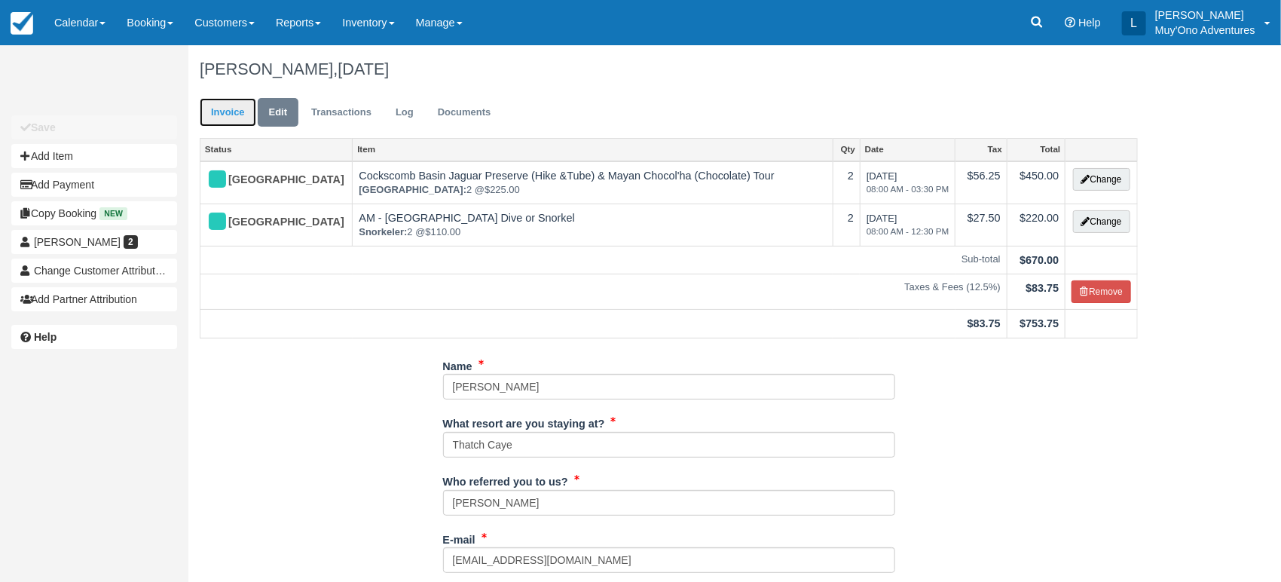
click at [234, 112] on link "Invoice" at bounding box center [228, 112] width 57 height 29
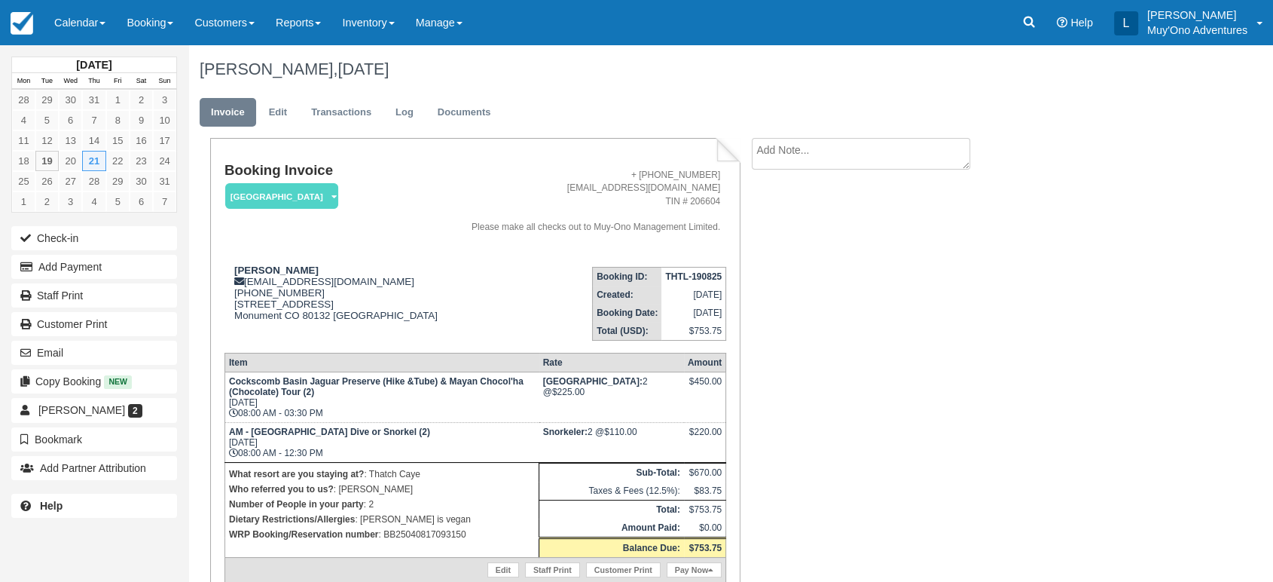
click at [404, 441] on td "AM - [GEOGRAPHIC_DATA] Dive or Snorkel (2) [DATE] 08:00 AM - 12:30 PM" at bounding box center [382, 442] width 314 height 40
click at [284, 109] on link "Edit" at bounding box center [278, 112] width 41 height 29
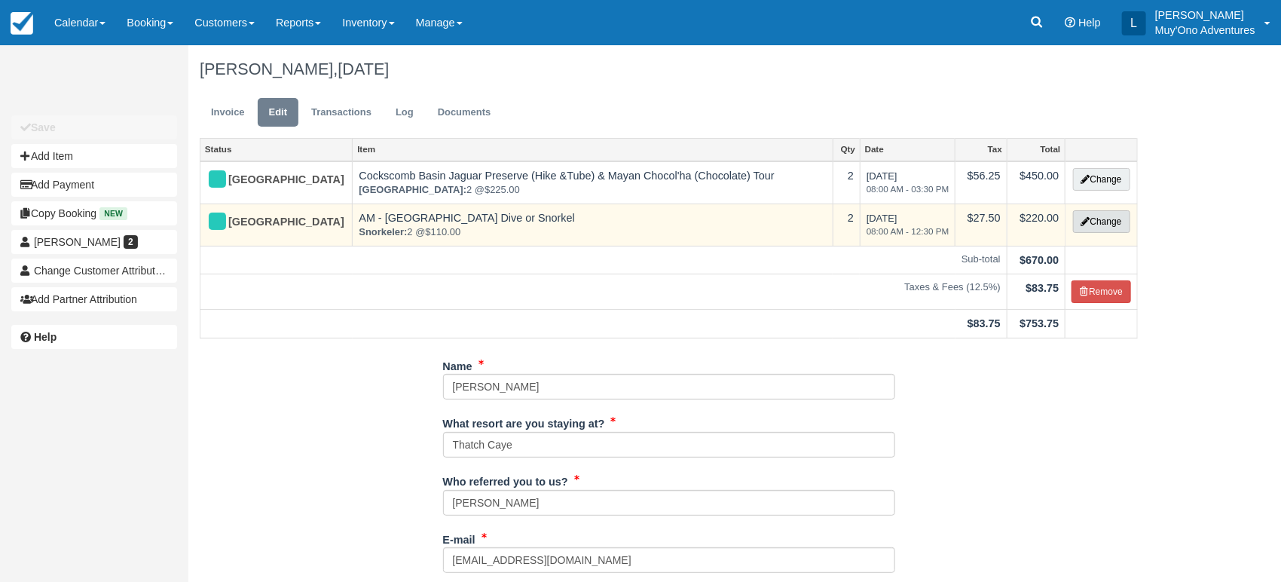
click at [1111, 219] on button "Change" at bounding box center [1101, 221] width 57 height 23
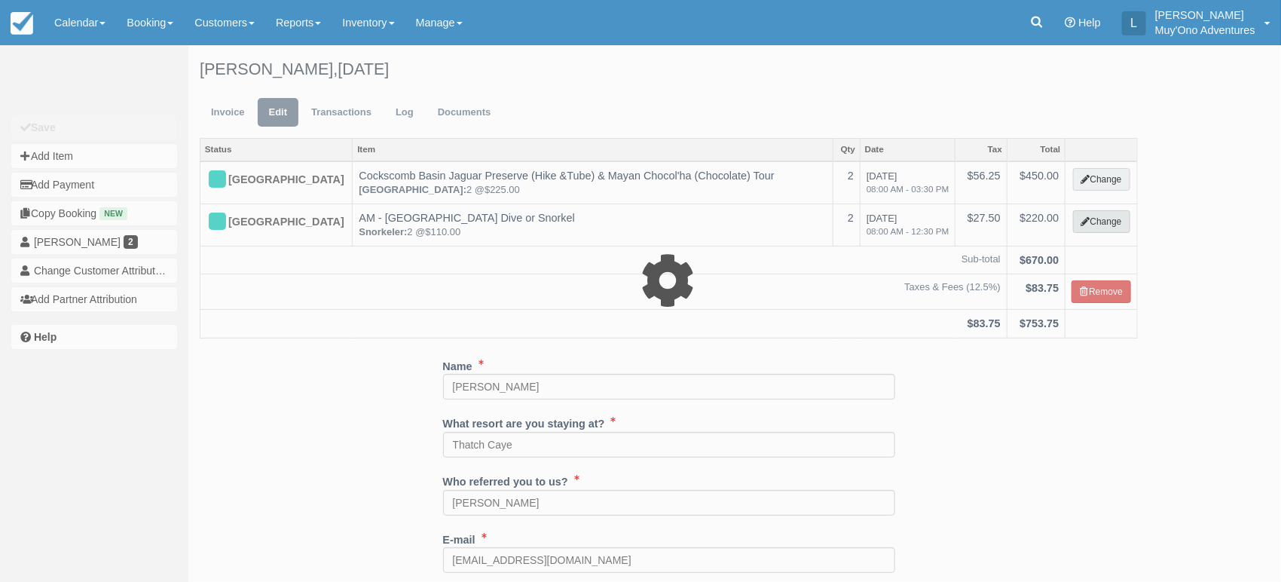
select select "64"
type input "220.00"
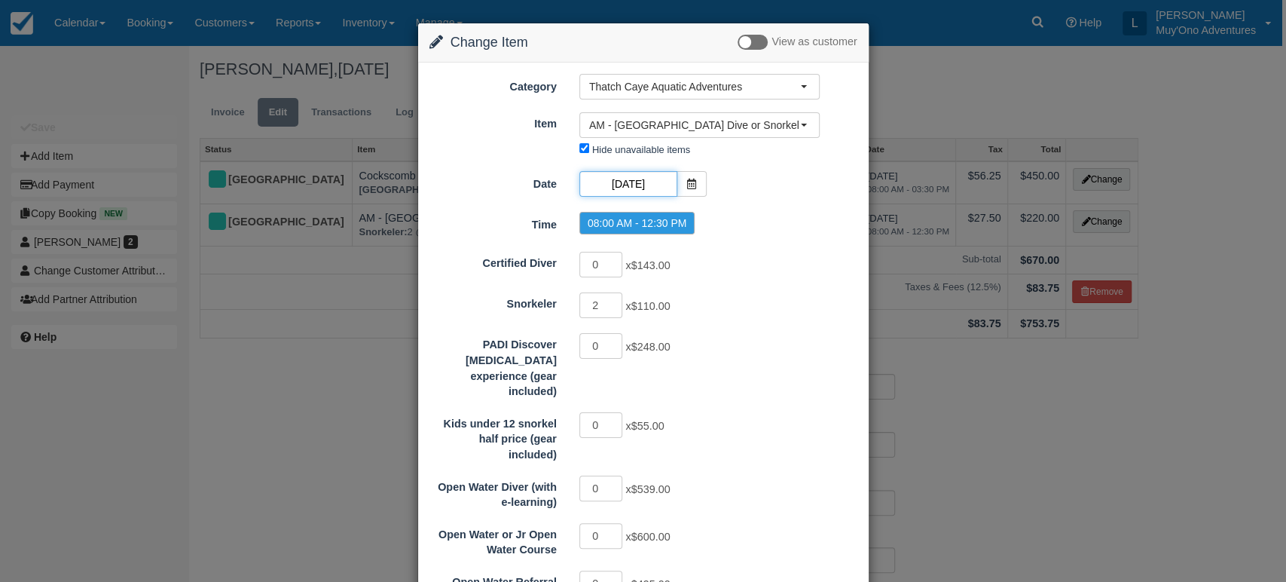
click at [645, 173] on input "08/21/25" at bounding box center [628, 184] width 98 height 26
click at [686, 181] on icon at bounding box center [691, 184] width 11 height 11
click at [691, 187] on icon at bounding box center [691, 184] width 11 height 11
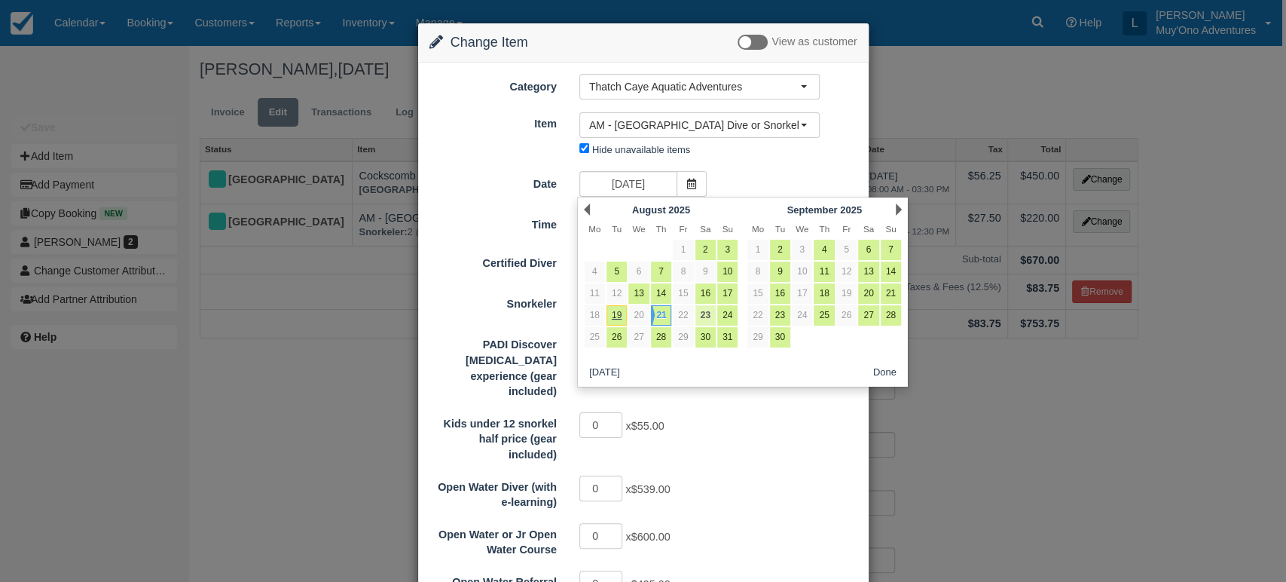
click at [701, 314] on link "23" at bounding box center [705, 315] width 20 height 20
type input "08/23/25"
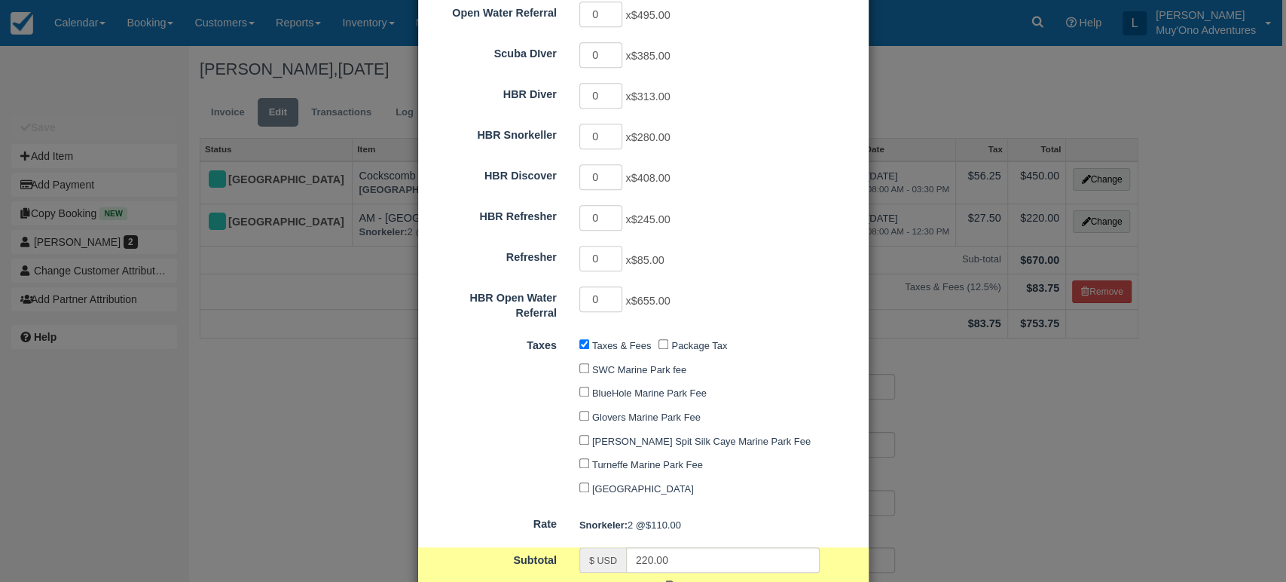
scroll to position [756, 0]
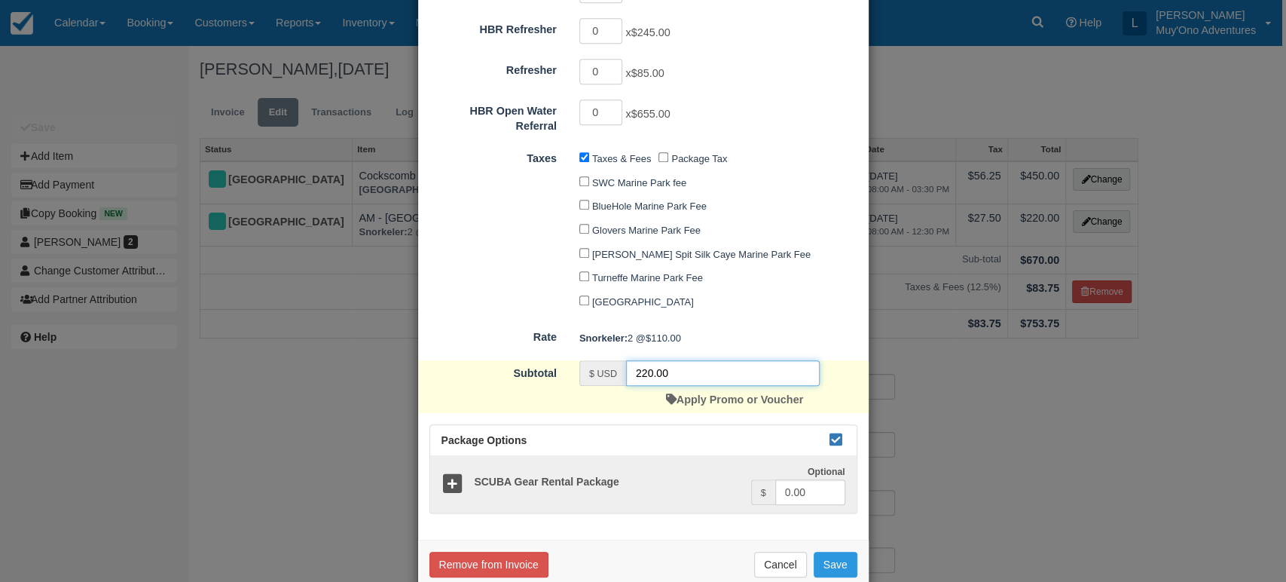
click at [723, 366] on input "220.00" at bounding box center [723, 373] width 194 height 26
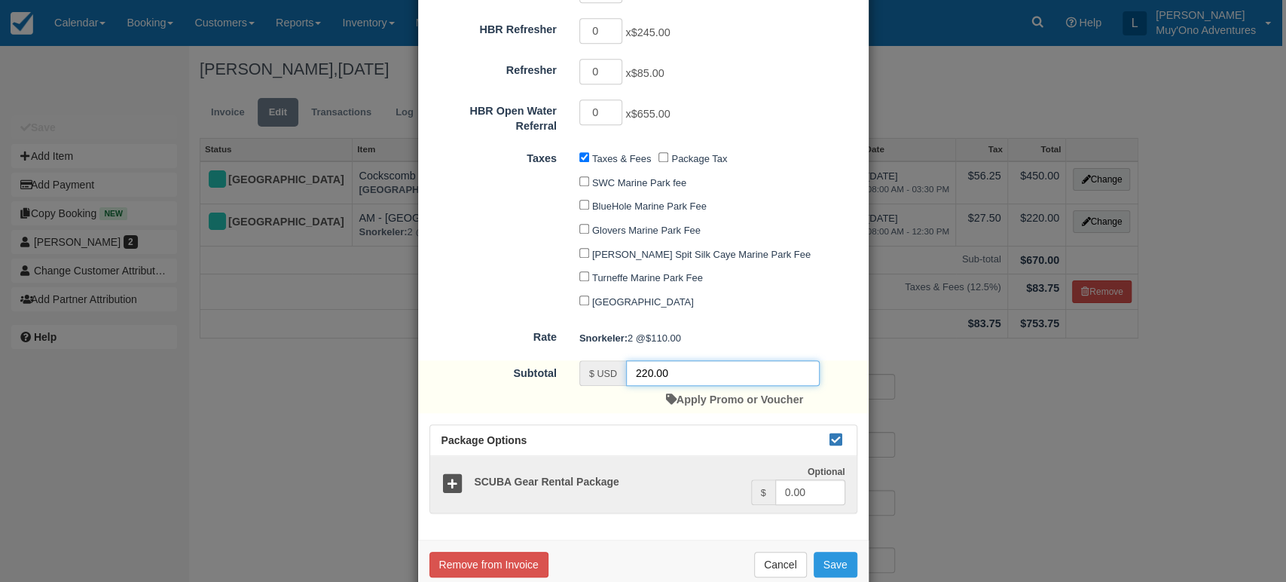
click at [723, 366] on input "220.00" at bounding box center [723, 373] width 194 height 26
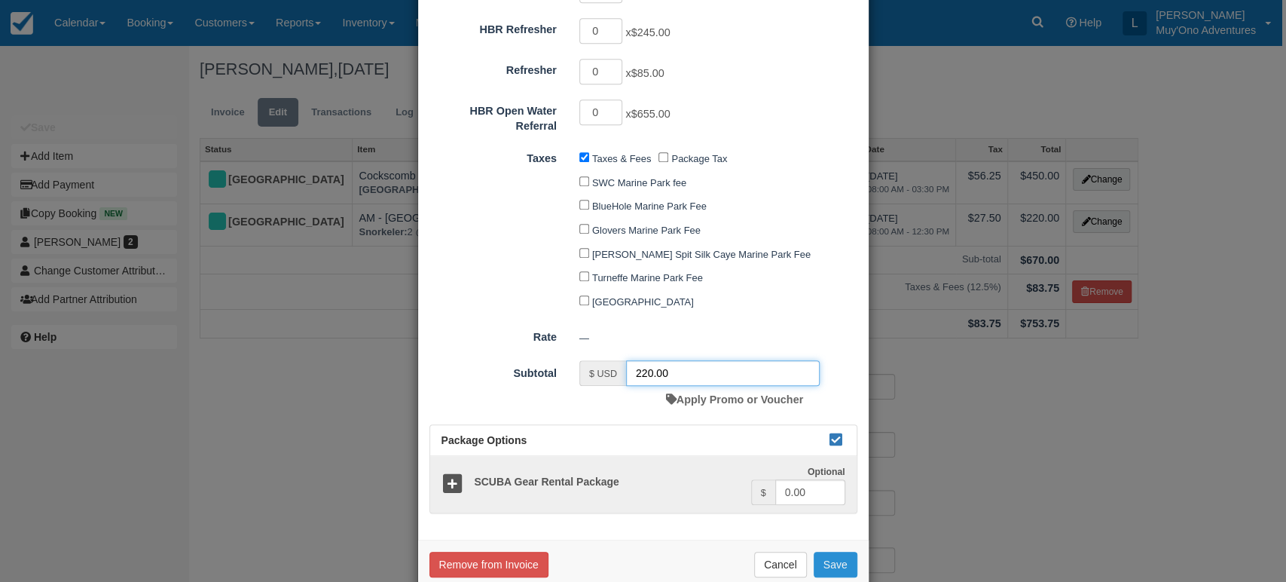
type input "220.00"
click at [833, 552] on button "Save" at bounding box center [836, 565] width 44 height 26
checkbox input "false"
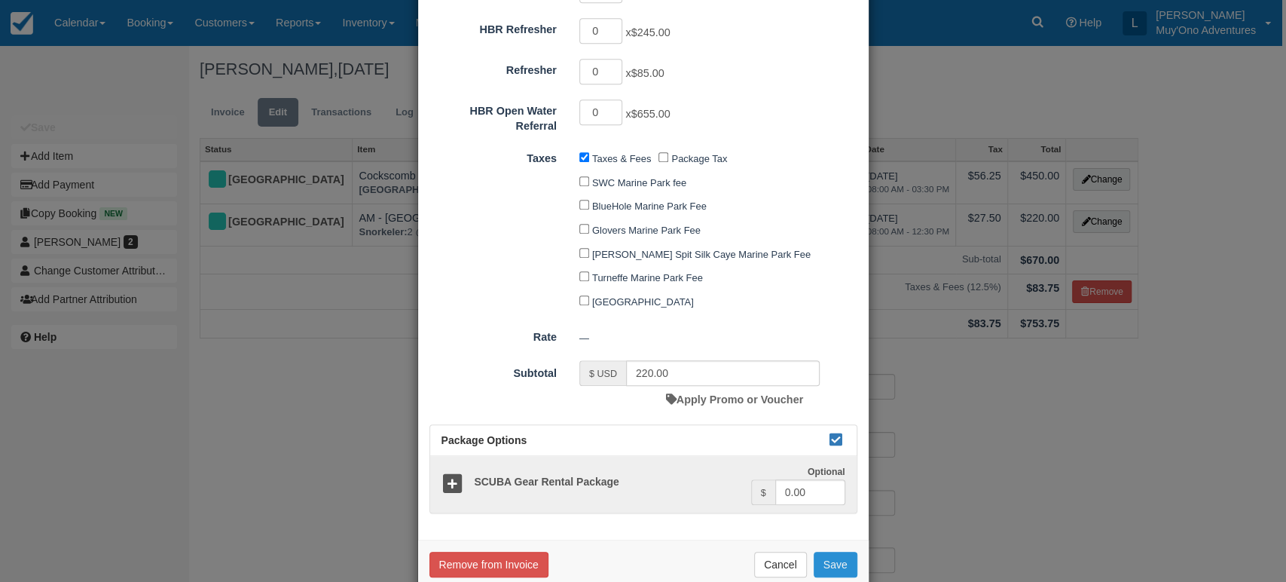
checkbox input "false"
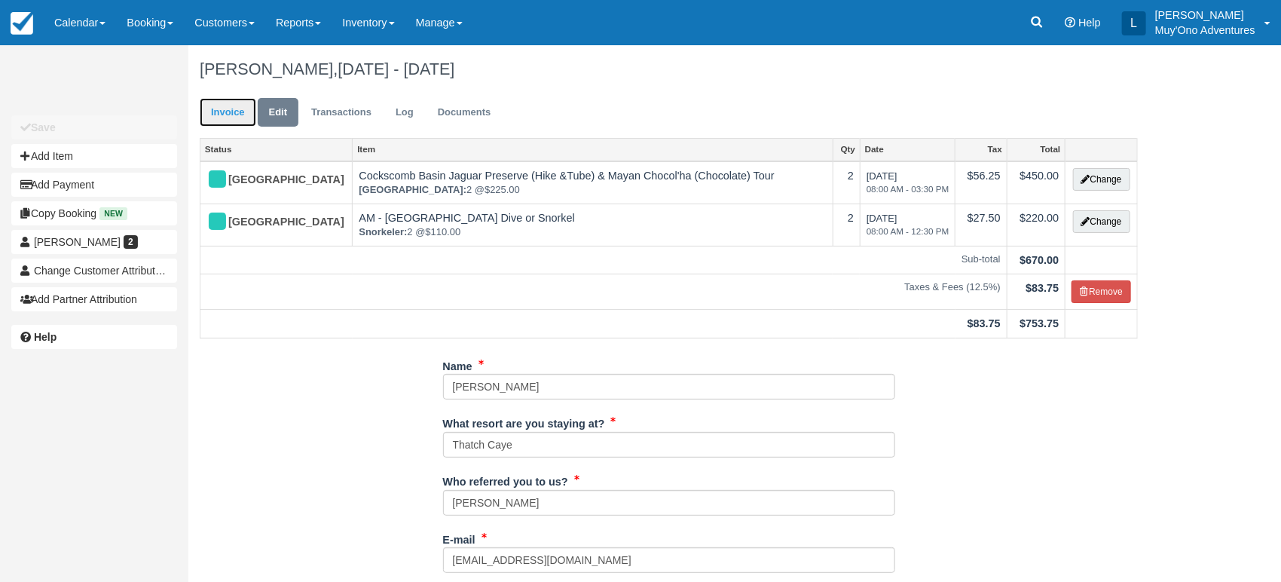
click at [247, 112] on link "Invoice" at bounding box center [228, 112] width 57 height 29
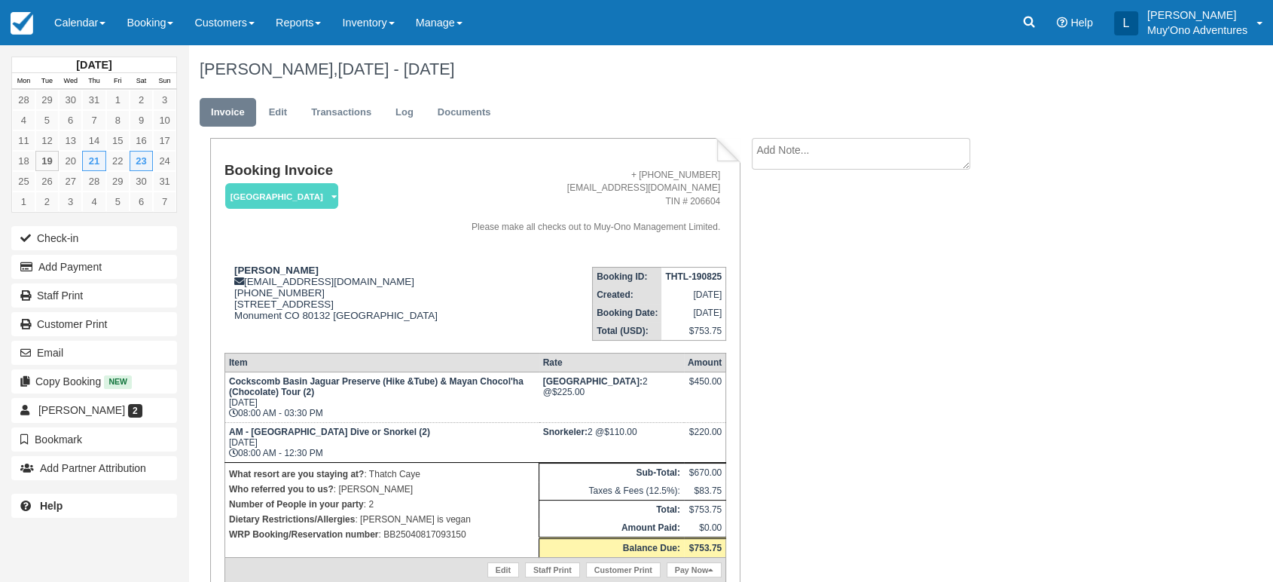
click at [698, 283] on td "THTL-190825" at bounding box center [694, 276] width 64 height 19
click at [696, 274] on strong "THTL-190825" at bounding box center [693, 276] width 57 height 11
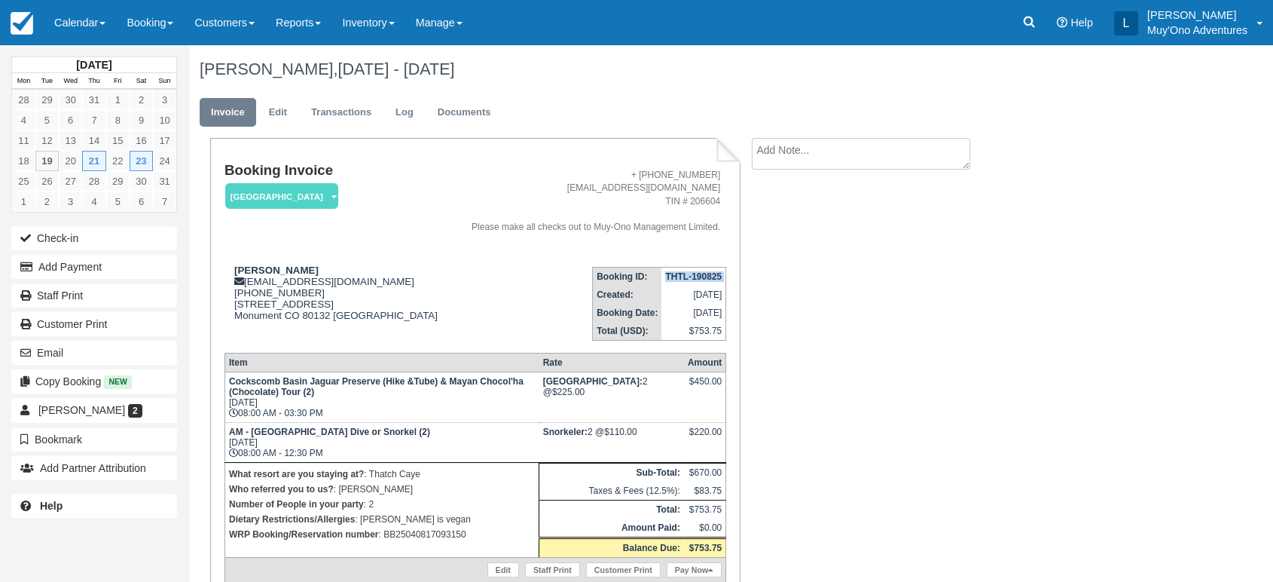
click at [696, 274] on strong "THTL-190825" at bounding box center [693, 276] width 57 height 11
